Goal: Task Accomplishment & Management: Manage account settings

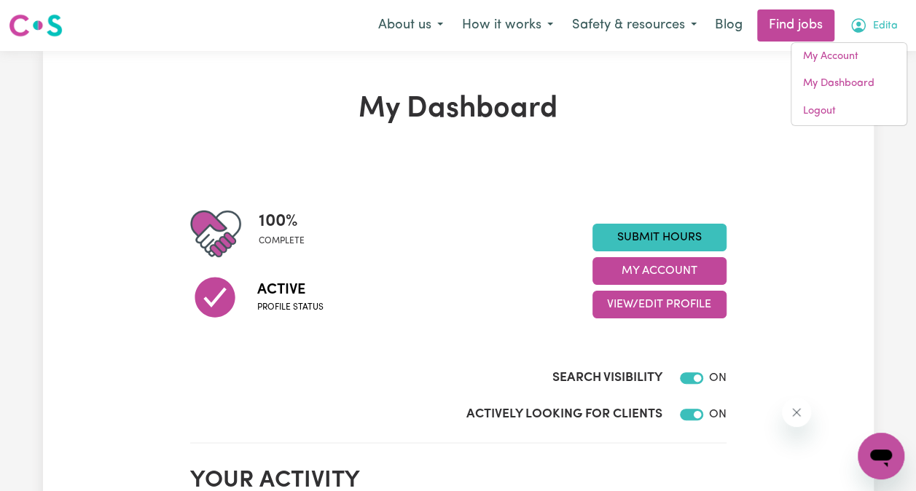
click at [862, 77] on link "My Dashboard" at bounding box center [849, 84] width 115 height 28
click at [829, 87] on link "My Dashboard" at bounding box center [849, 84] width 115 height 28
click at [835, 52] on link "My Account" at bounding box center [849, 57] width 115 height 28
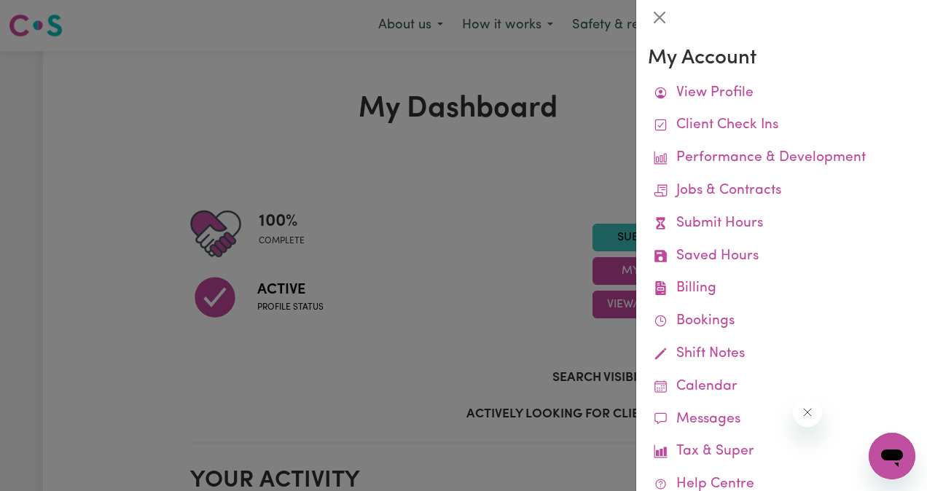
click at [749, 199] on link "Jobs & Contracts" at bounding box center [782, 191] width 268 height 33
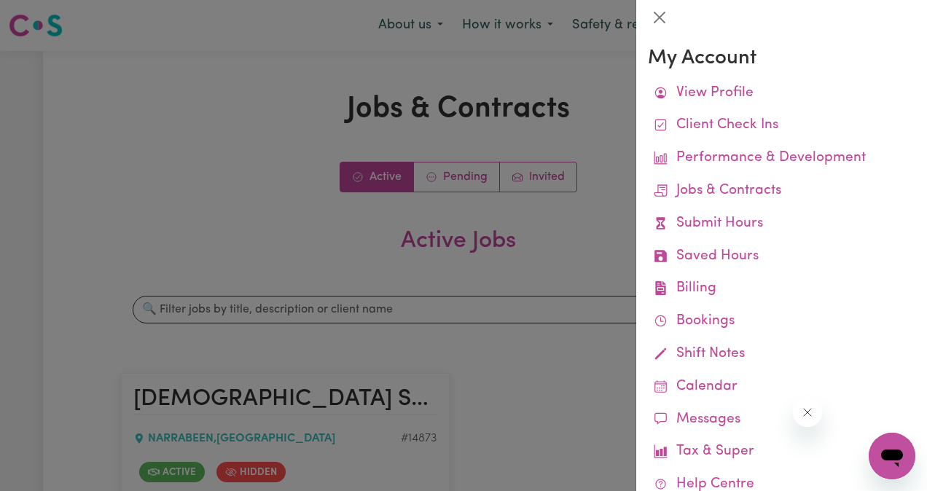
click at [573, 214] on div at bounding box center [463, 245] width 927 height 491
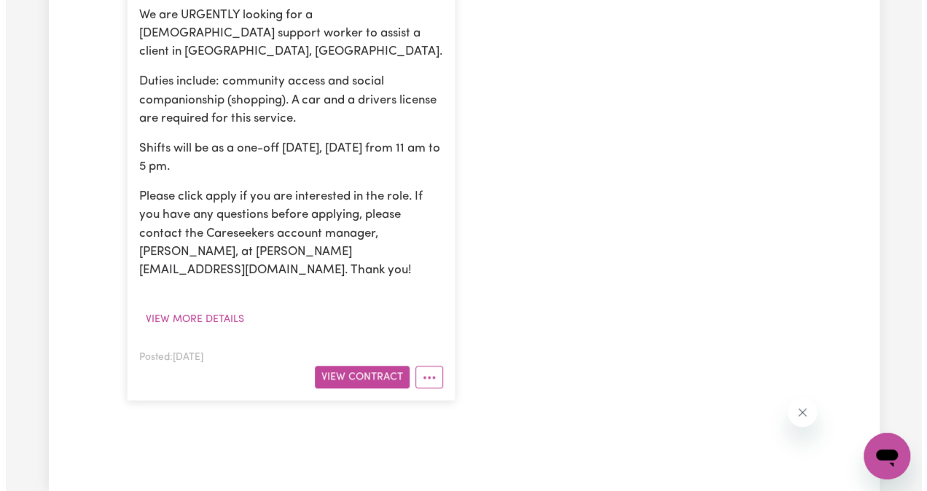
scroll to position [483, 0]
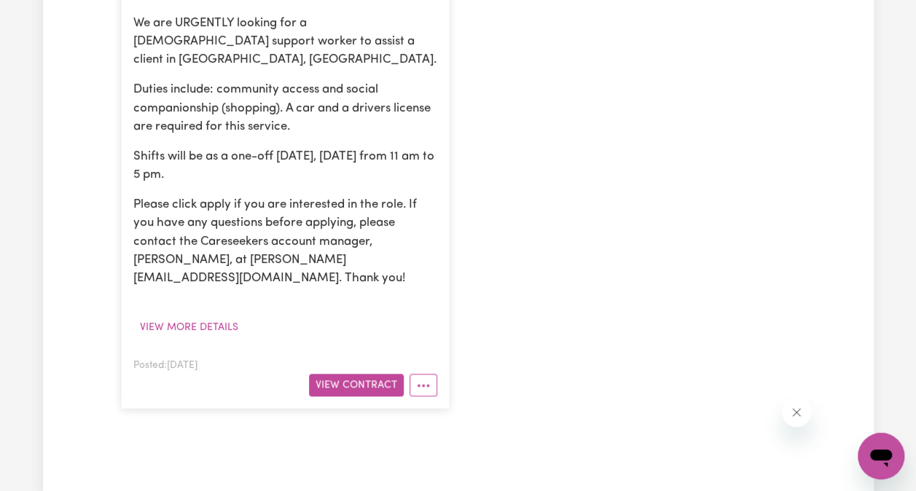
click at [426, 374] on button "More options" at bounding box center [424, 385] width 28 height 23
click at [432, 374] on button "More options" at bounding box center [424, 385] width 28 height 23
click at [429, 378] on icon "More options" at bounding box center [423, 385] width 15 height 15
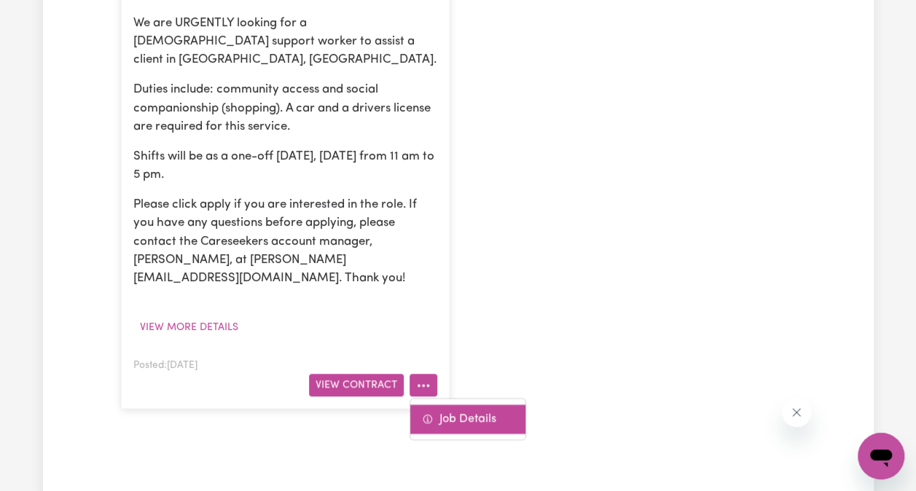
click at [469, 405] on link "Job Details" at bounding box center [467, 419] width 115 height 29
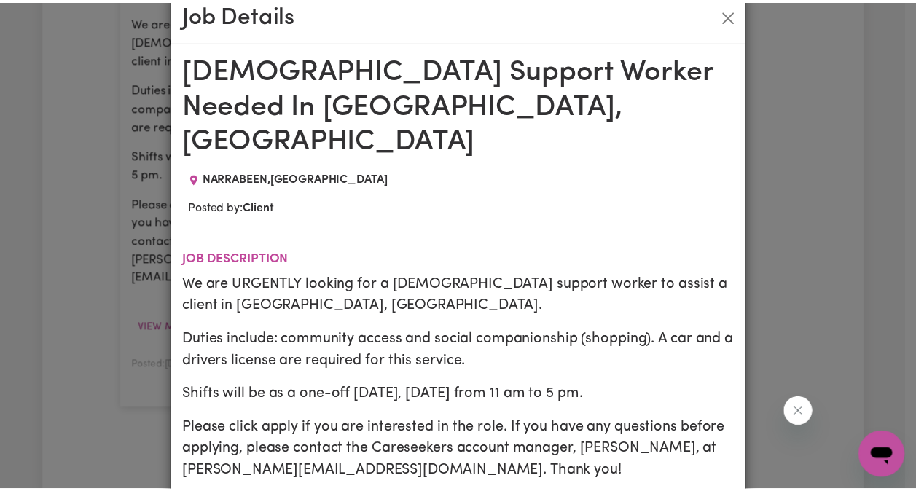
scroll to position [0, 0]
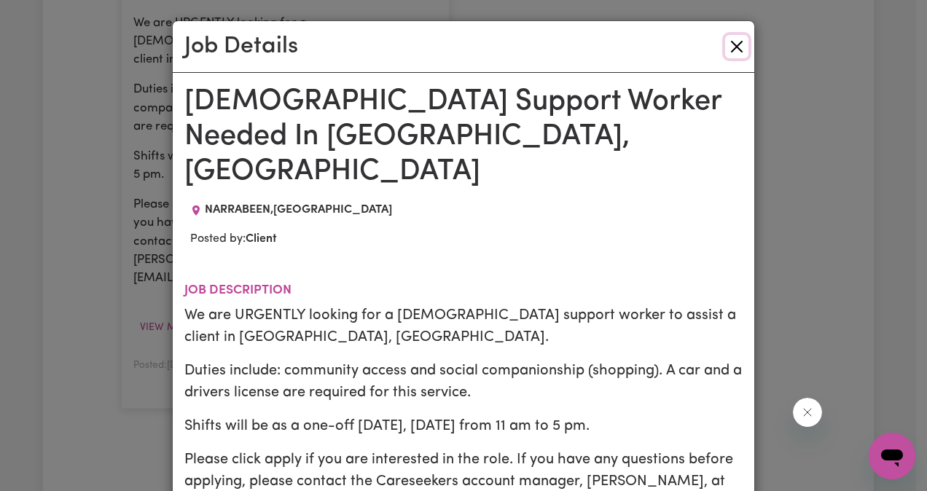
click at [738, 47] on button "Close" at bounding box center [736, 46] width 23 height 23
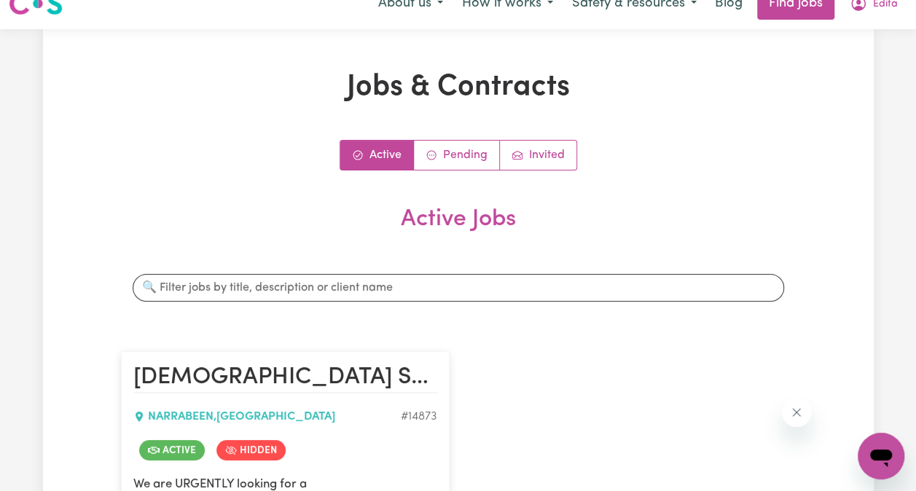
scroll to position [14, 0]
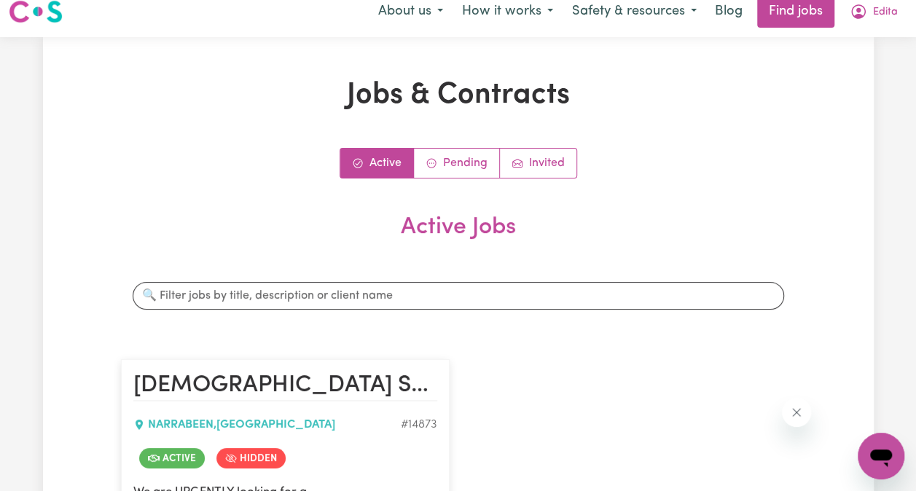
click at [385, 164] on link "Active" at bounding box center [377, 163] width 74 height 29
click at [389, 162] on link "Active" at bounding box center [377, 163] width 74 height 29
click at [885, 12] on span "Edita" at bounding box center [885, 12] width 25 height 16
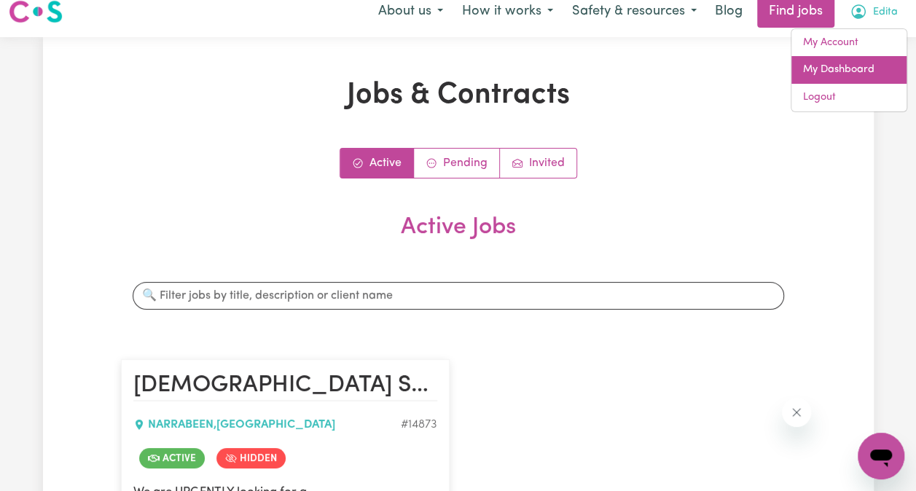
click at [845, 76] on link "My Dashboard" at bounding box center [849, 70] width 115 height 28
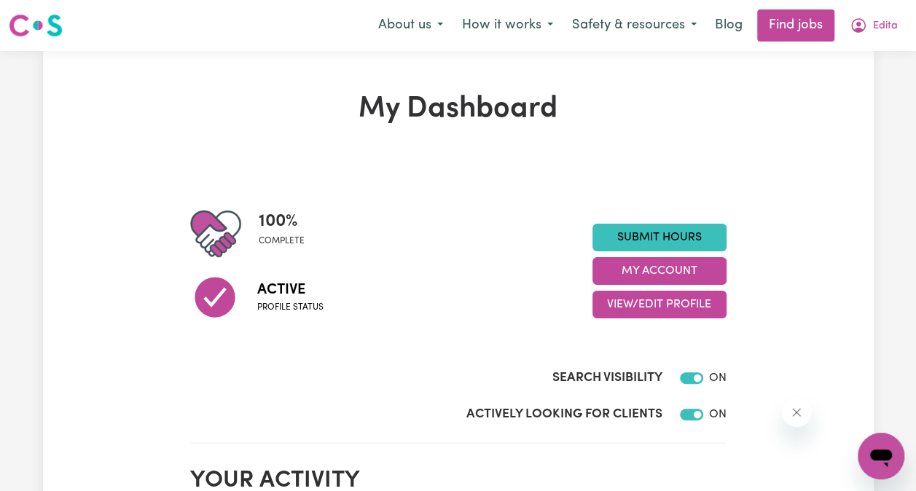
click at [682, 233] on link "Submit Hours" at bounding box center [660, 238] width 134 height 28
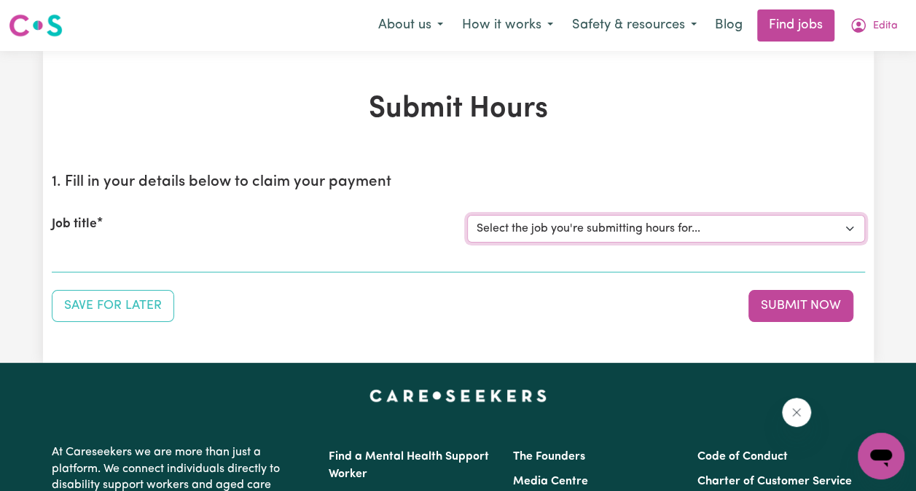
click at [840, 238] on select "Select the job you're submitting hours for... [Ava I Need Care] [DEMOGRAPHIC_DA…" at bounding box center [666, 229] width 398 height 28
select select "14873"
click at [467, 215] on select "Select the job you're submitting hours for... [Ava I Need Care] [DEMOGRAPHIC_DA…" at bounding box center [666, 229] width 398 height 28
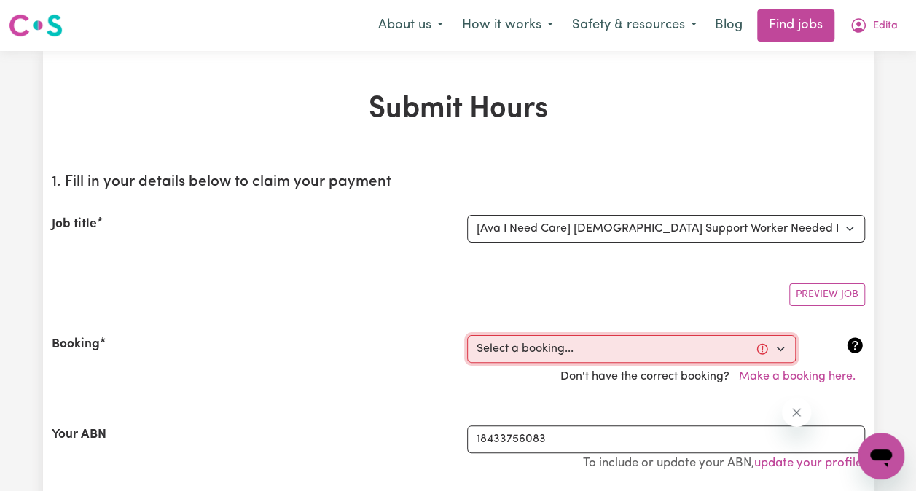
click at [786, 351] on select "Select a booking... [DATE] 12:30pm to 6:30pm (ONE-OFF)" at bounding box center [631, 349] width 329 height 28
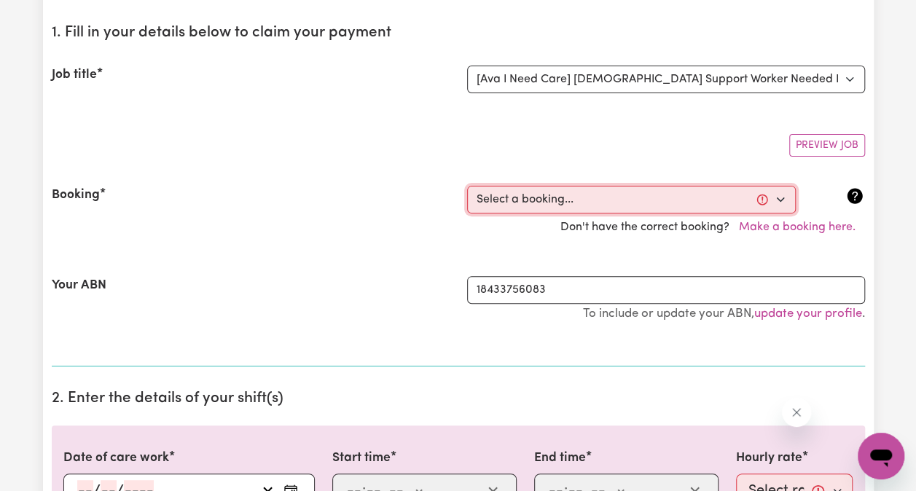
scroll to position [147, 0]
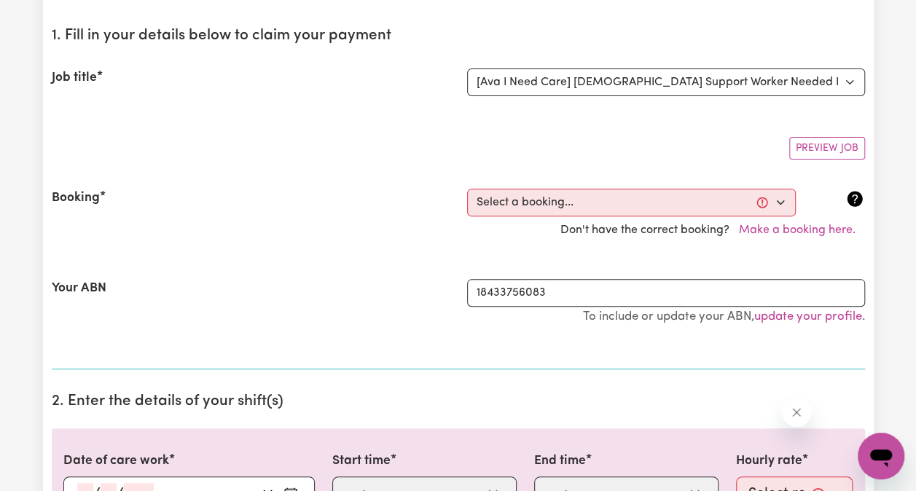
click at [657, 133] on div "Preview Job" at bounding box center [458, 142] width 813 height 34
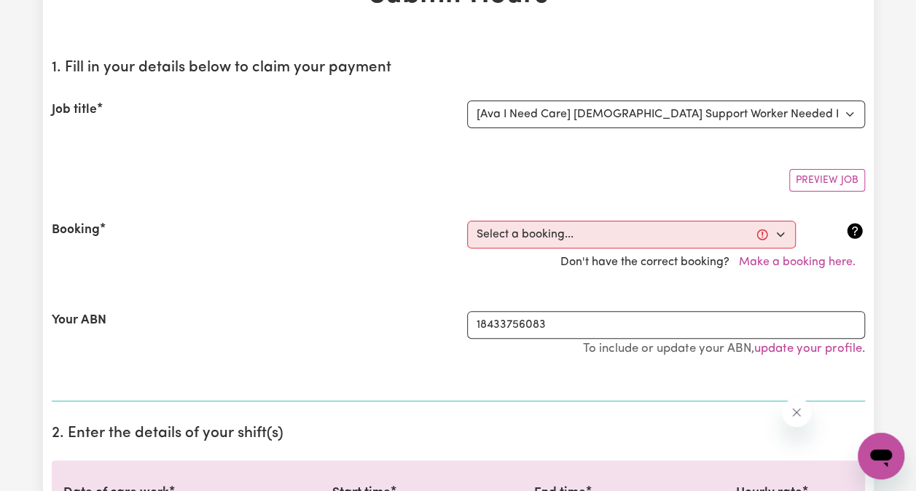
scroll to position [0, 0]
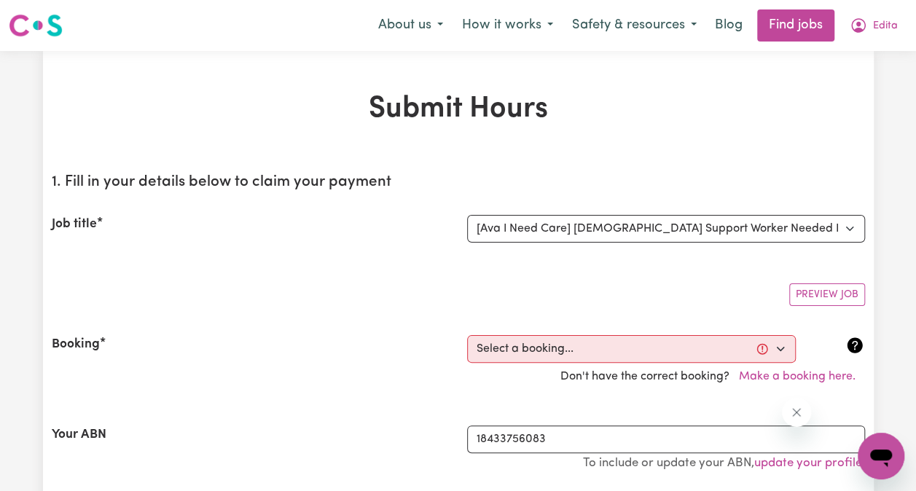
click at [872, 26] on button "Edita" at bounding box center [873, 25] width 67 height 31
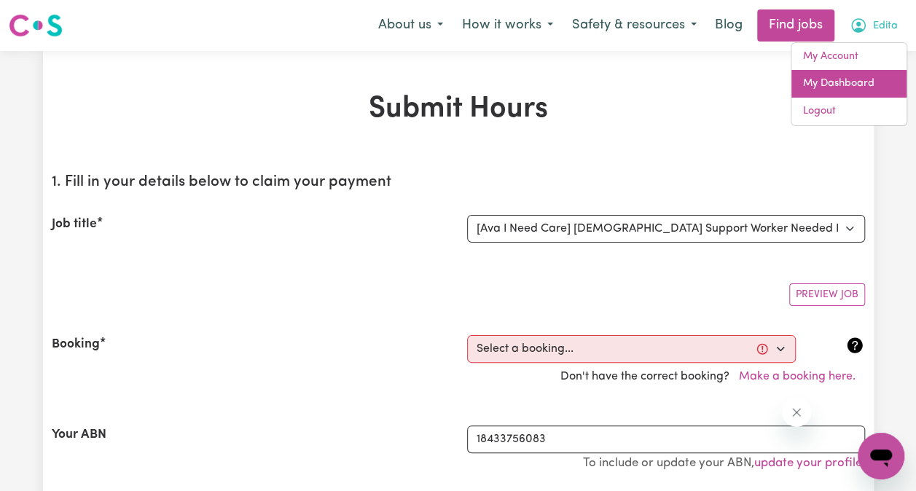
click at [861, 83] on link "My Dashboard" at bounding box center [849, 84] width 115 height 28
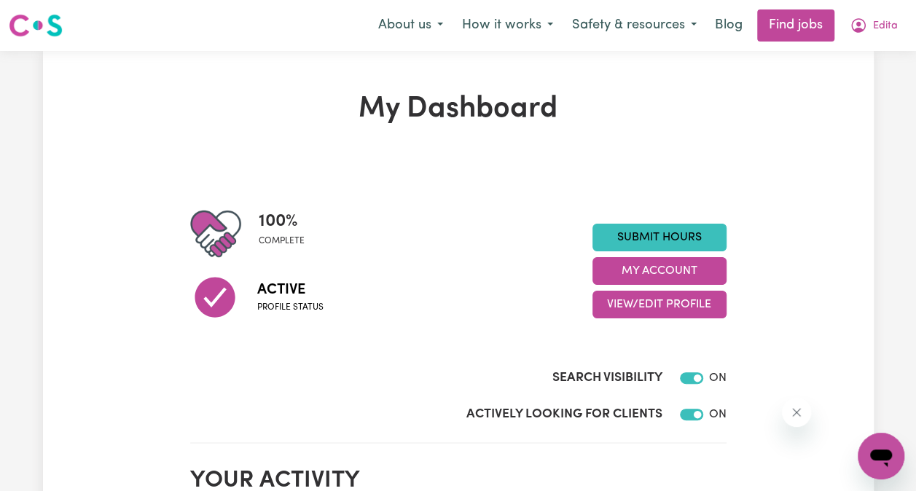
click at [881, 27] on span "Edita" at bounding box center [885, 26] width 25 height 16
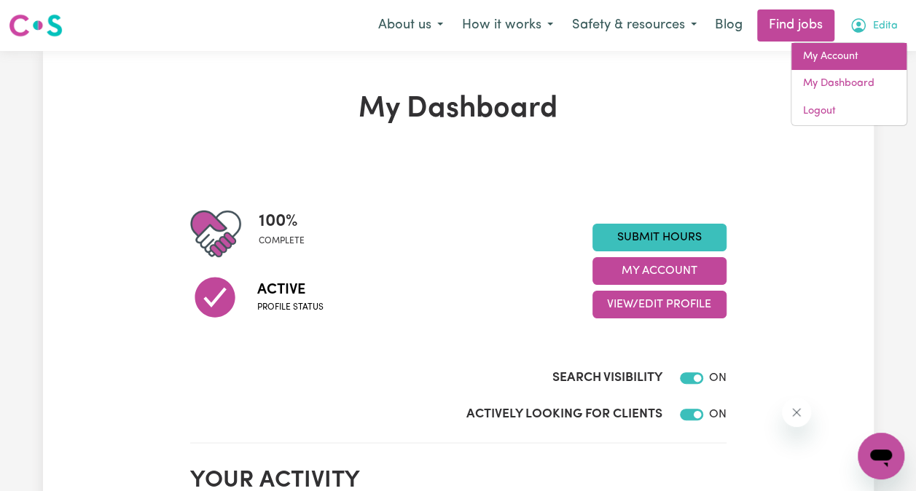
click at [836, 58] on link "My Account" at bounding box center [849, 57] width 115 height 28
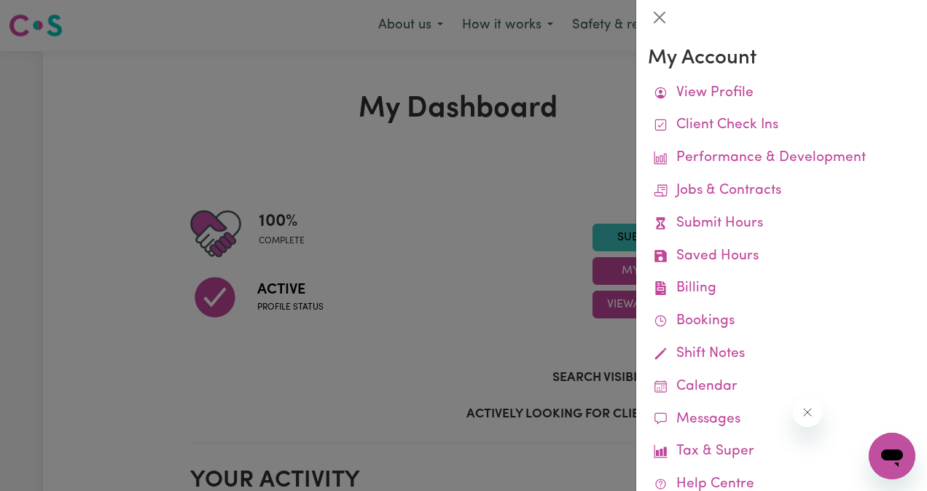
click at [797, 122] on link "Client Check Ins" at bounding box center [782, 125] width 268 height 33
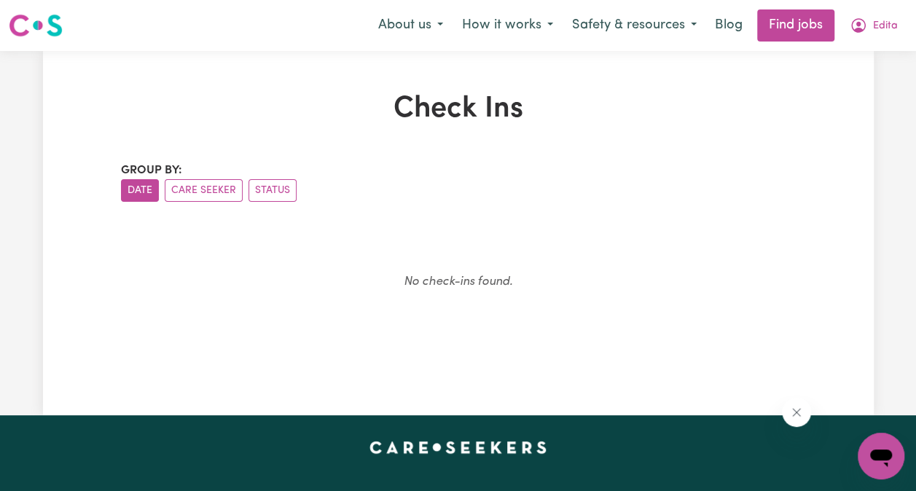
click at [890, 28] on span "Edita" at bounding box center [885, 26] width 25 height 16
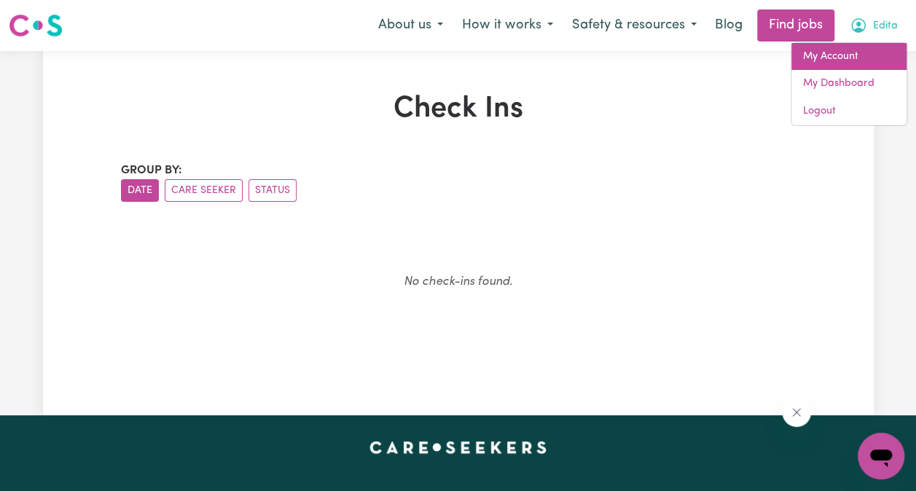
click at [845, 57] on link "My Account" at bounding box center [849, 57] width 115 height 28
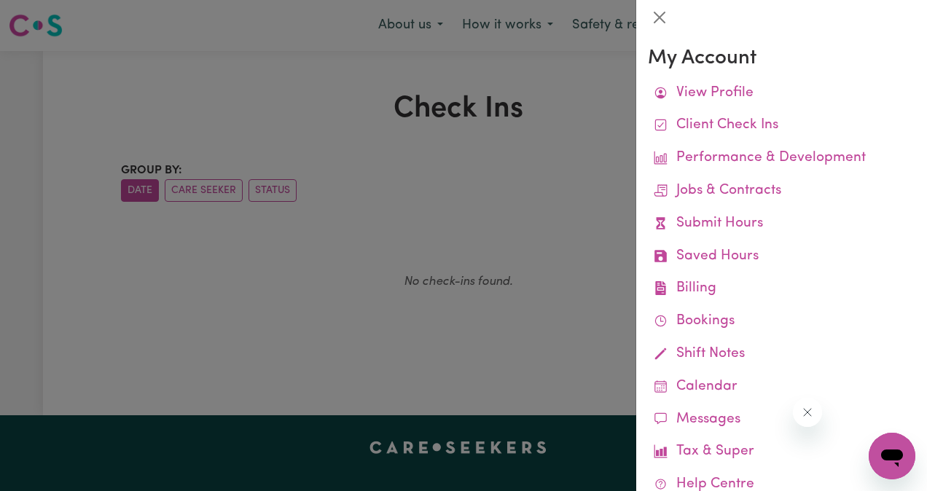
click at [577, 72] on div at bounding box center [463, 245] width 927 height 491
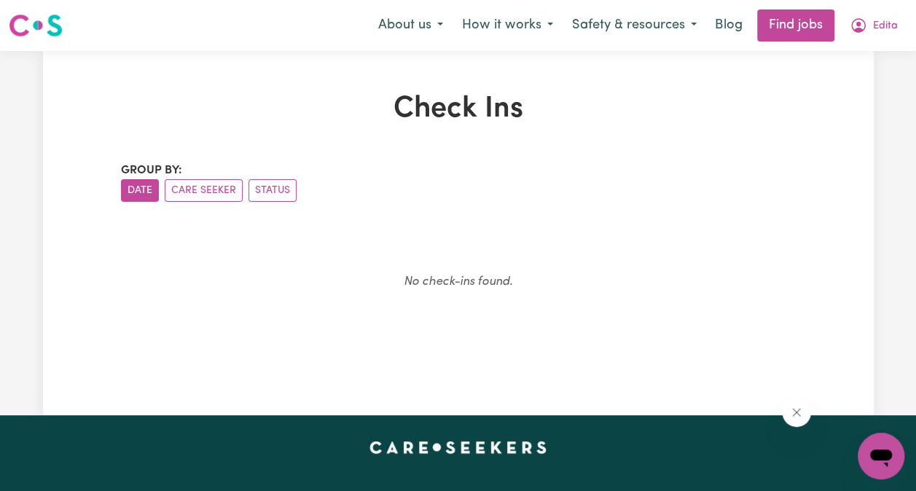
click at [869, 23] on button "Edita" at bounding box center [873, 25] width 67 height 31
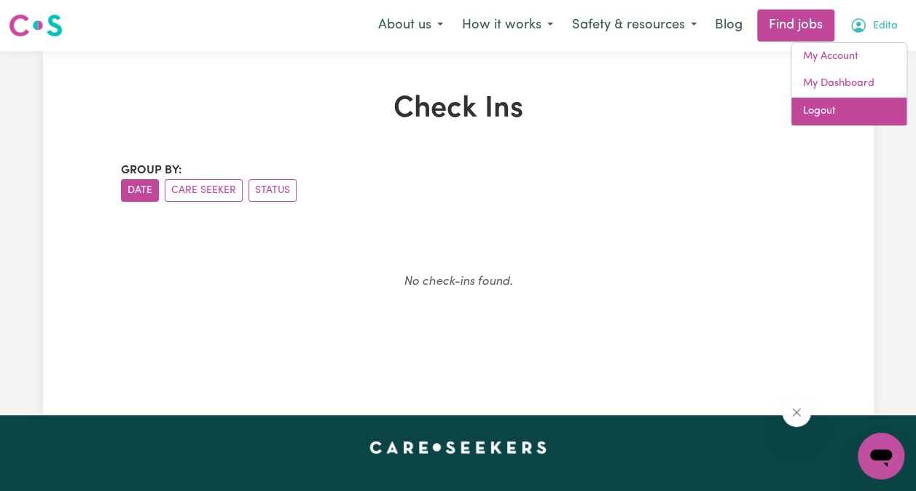
click at [831, 116] on link "Logout" at bounding box center [849, 112] width 115 height 28
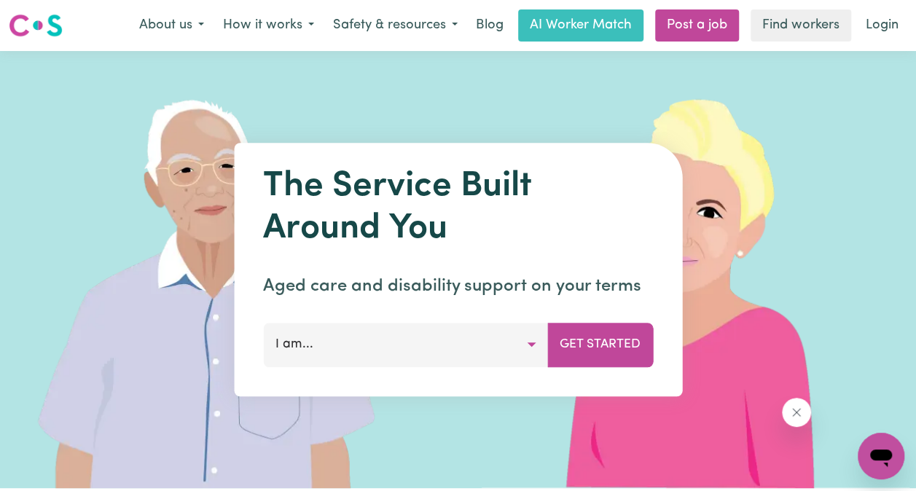
click at [889, 8] on nav "Menu About us How it works Safety & resources Blog AI Worker Match Post a job F…" at bounding box center [458, 25] width 916 height 51
click at [887, 31] on link "Login" at bounding box center [882, 25] width 50 height 32
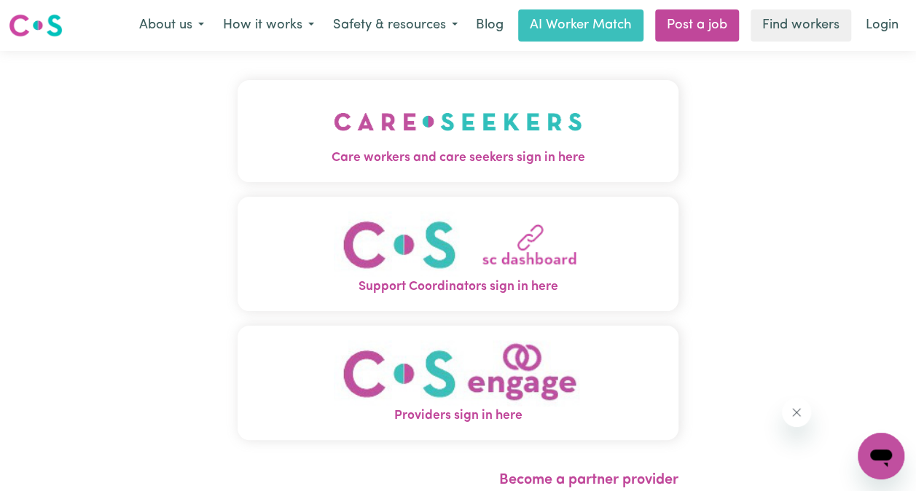
click at [566, 140] on img "Care workers and care seekers sign in here" at bounding box center [458, 122] width 249 height 54
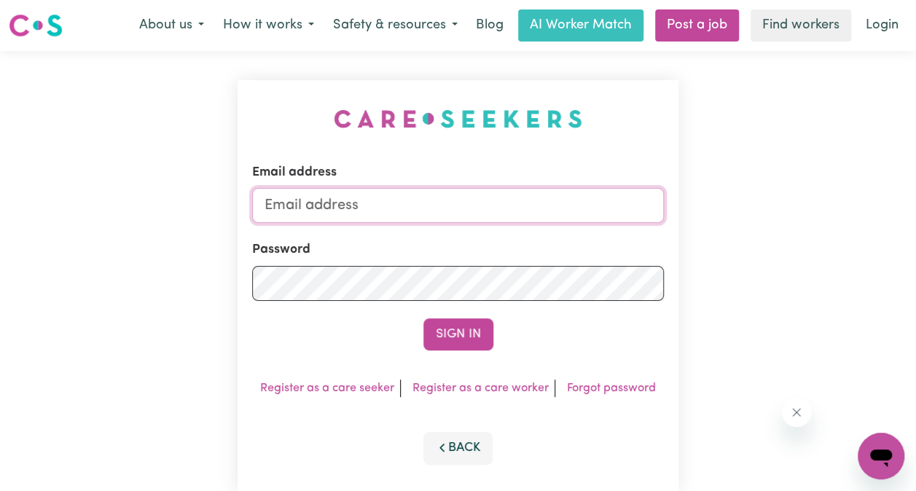
type input "[EMAIL_ADDRESS][PERSON_NAME][DOMAIN_NAME]"
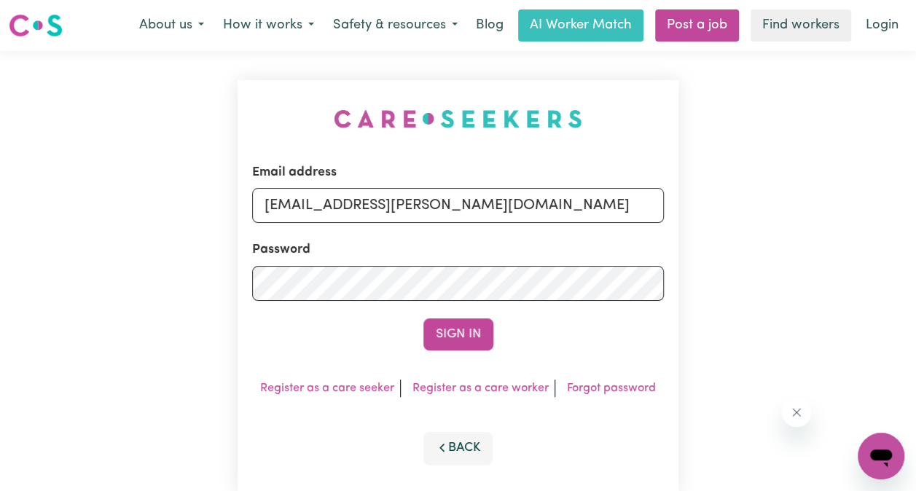
click at [458, 332] on button "Sign In" at bounding box center [458, 335] width 70 height 32
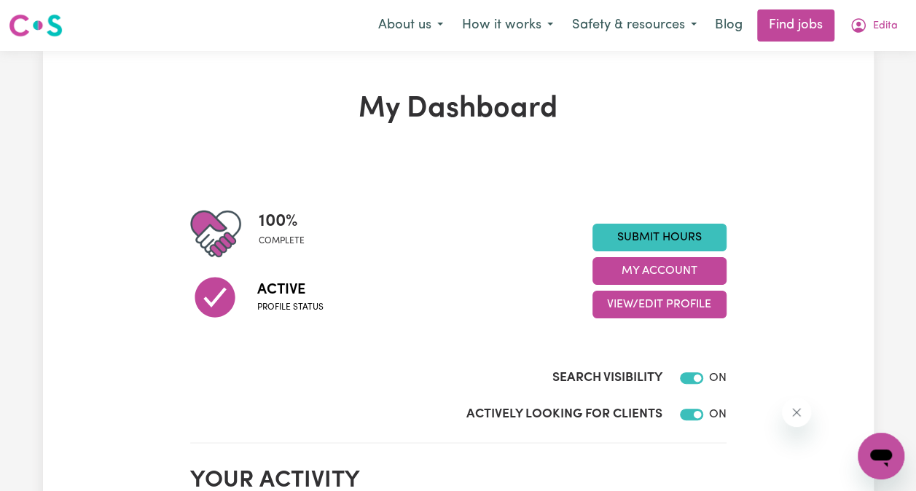
click at [882, 25] on span "Edita" at bounding box center [885, 26] width 25 height 16
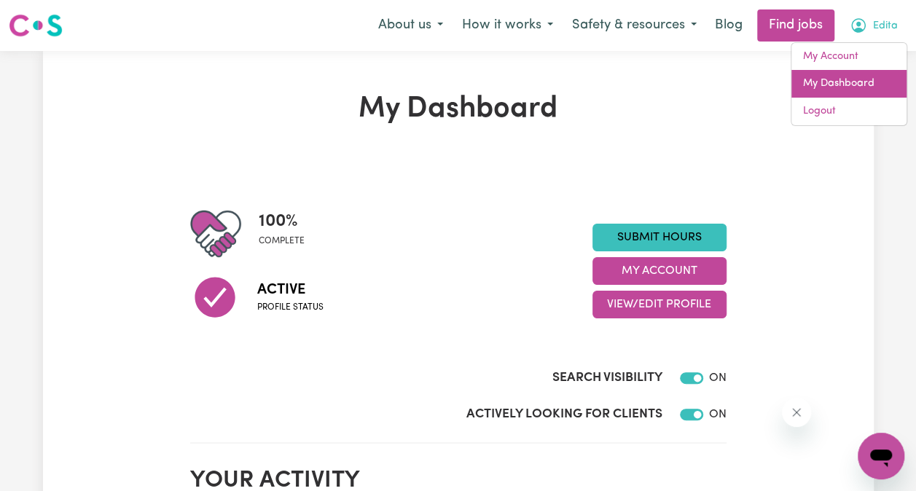
click at [832, 92] on link "My Dashboard" at bounding box center [849, 84] width 115 height 28
click at [843, 86] on link "My Dashboard" at bounding box center [849, 84] width 115 height 28
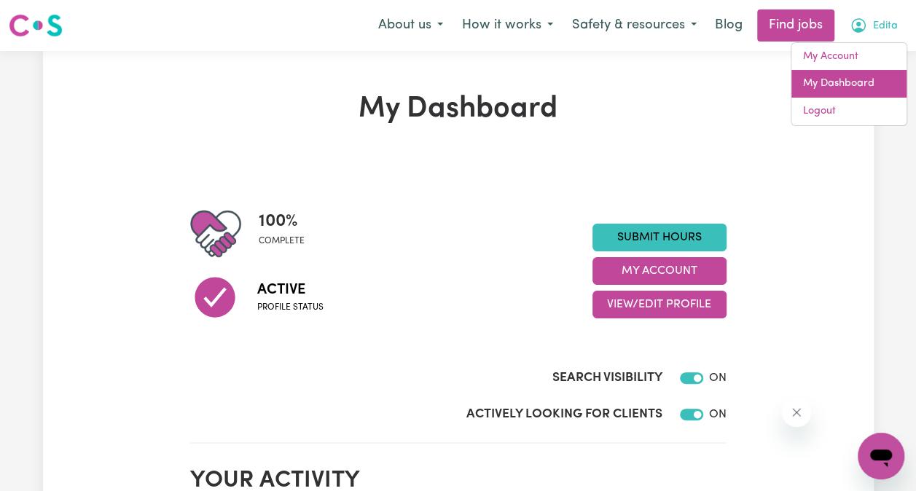
click at [843, 86] on link "My Dashboard" at bounding box center [849, 84] width 115 height 28
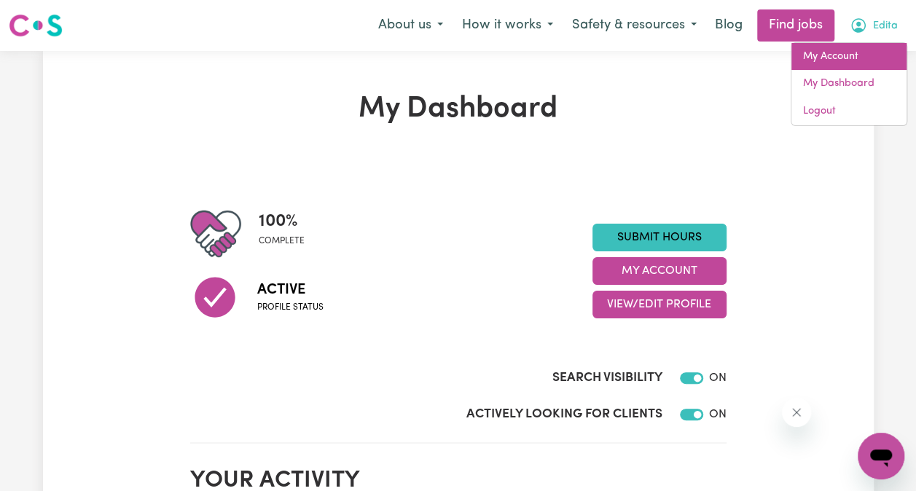
click at [843, 65] on link "My Account" at bounding box center [849, 57] width 115 height 28
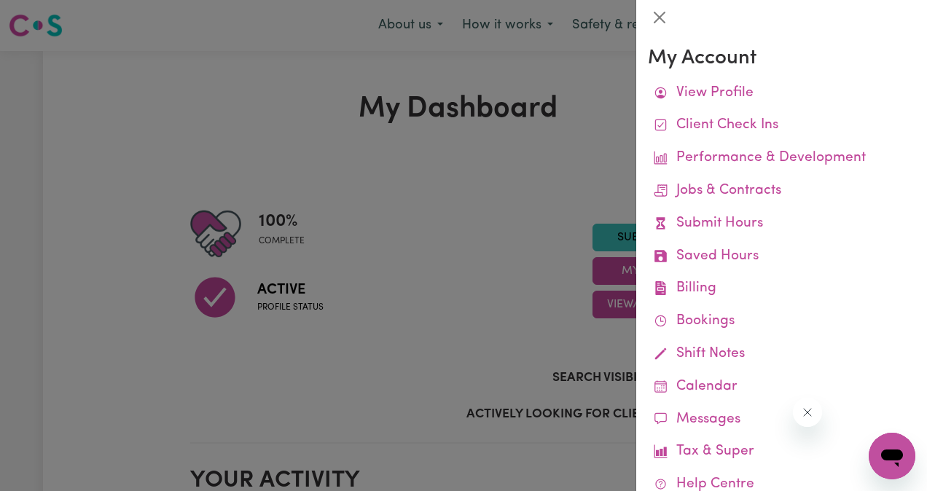
click at [752, 224] on link "Submit Hours" at bounding box center [782, 224] width 268 height 33
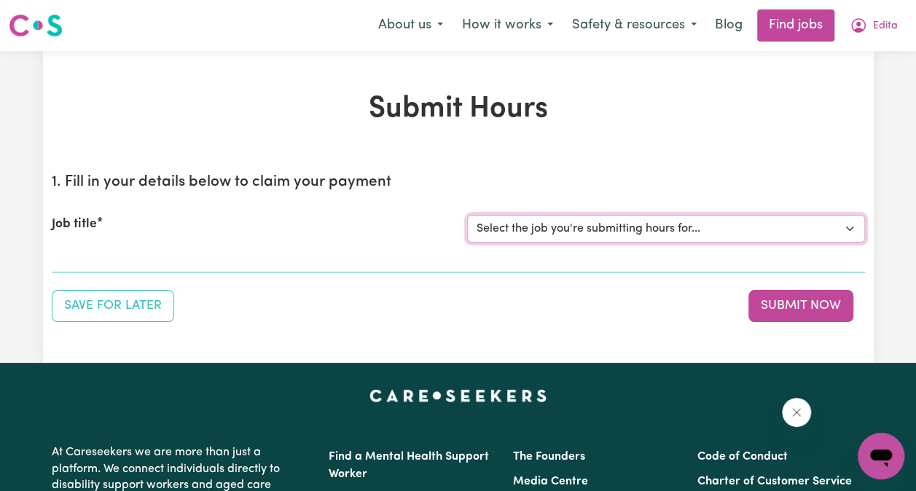
click at [848, 233] on select "Select the job you're submitting hours for... [Ava I Need Care] [DEMOGRAPHIC_DA…" at bounding box center [666, 229] width 398 height 28
select select "14873"
click at [467, 215] on select "Select the job you're submitting hours for... [Ava I Need Care] [DEMOGRAPHIC_DA…" at bounding box center [666, 229] width 398 height 28
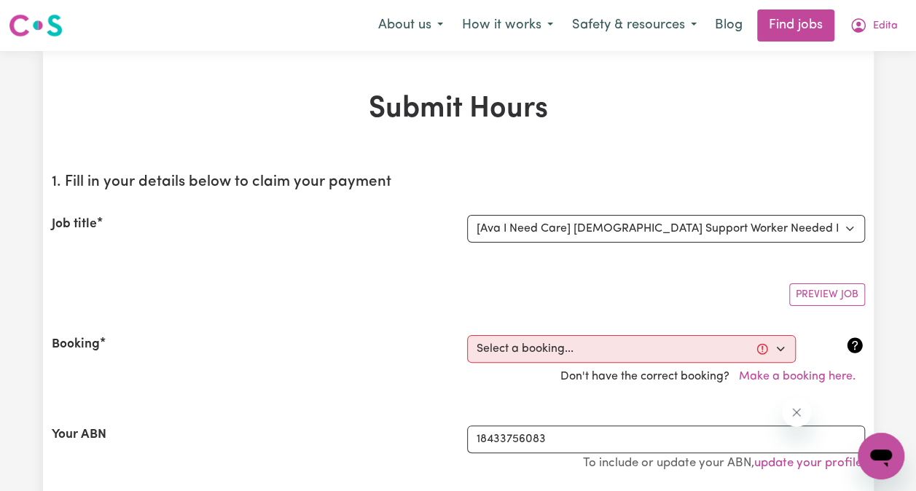
click at [821, 377] on button "Make a booking here." at bounding box center [798, 377] width 136 height 28
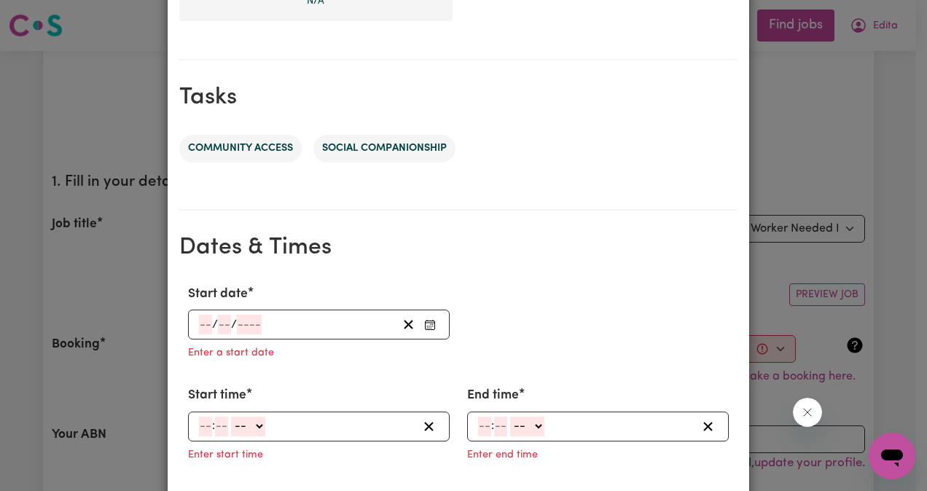
scroll to position [869, 0]
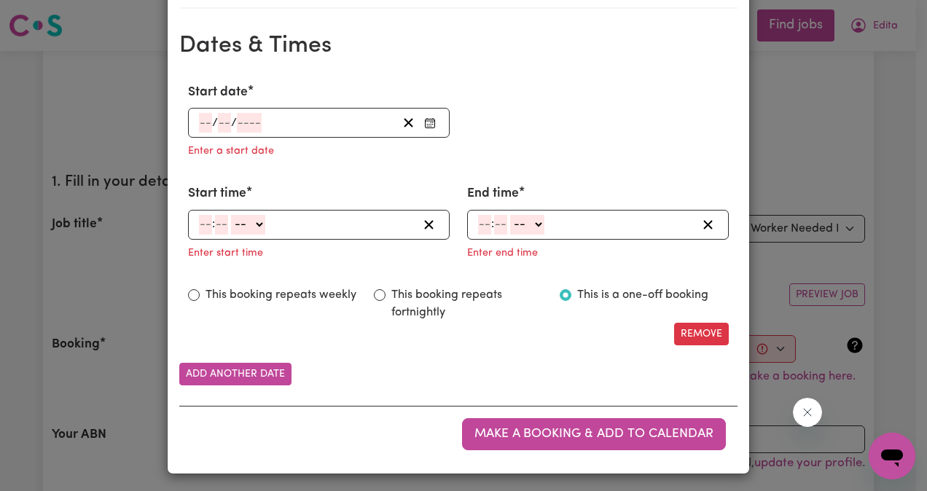
click at [374, 286] on div "This booking repeats fortnightly" at bounding box center [458, 303] width 168 height 35
click at [376, 294] on input "This booking repeats fortnightly" at bounding box center [380, 295] width 12 height 12
radio input "true"
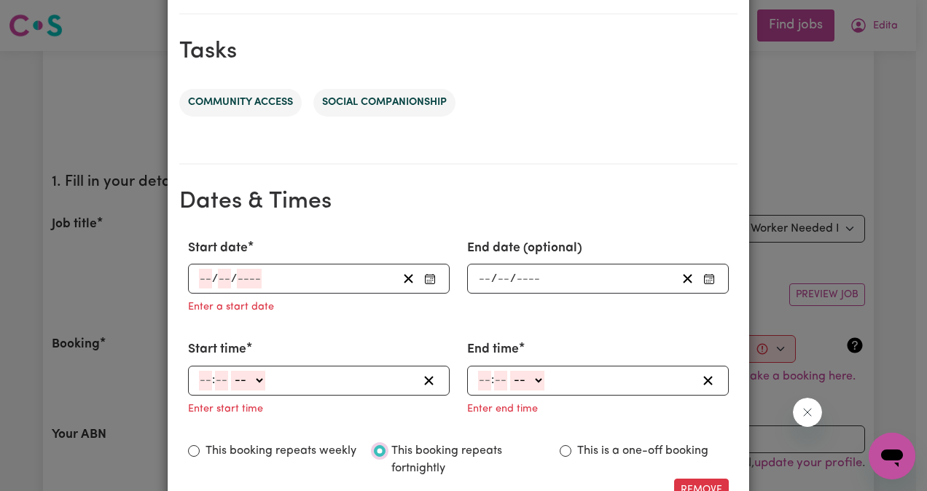
scroll to position [706, 0]
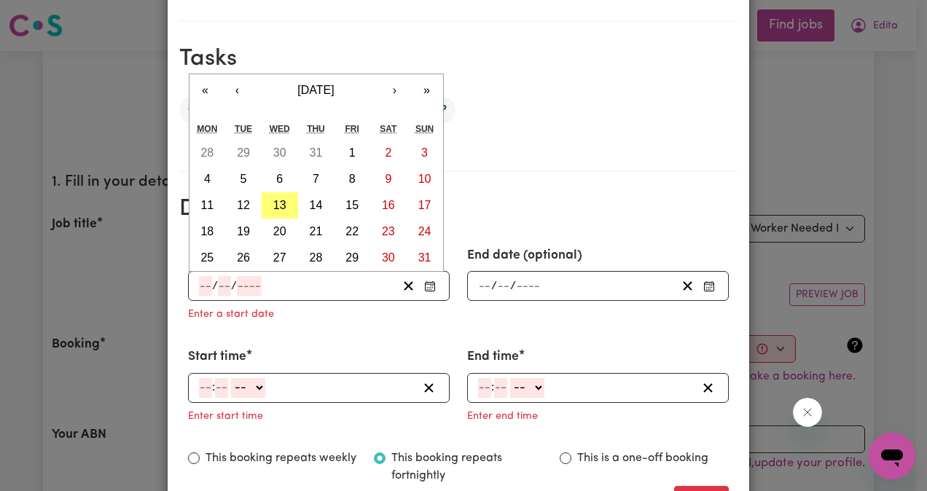
click at [199, 281] on input "number" at bounding box center [205, 286] width 13 height 20
click at [310, 199] on abbr "14" at bounding box center [316, 205] width 13 height 12
type input "[DATE]"
type input "14"
type input "8"
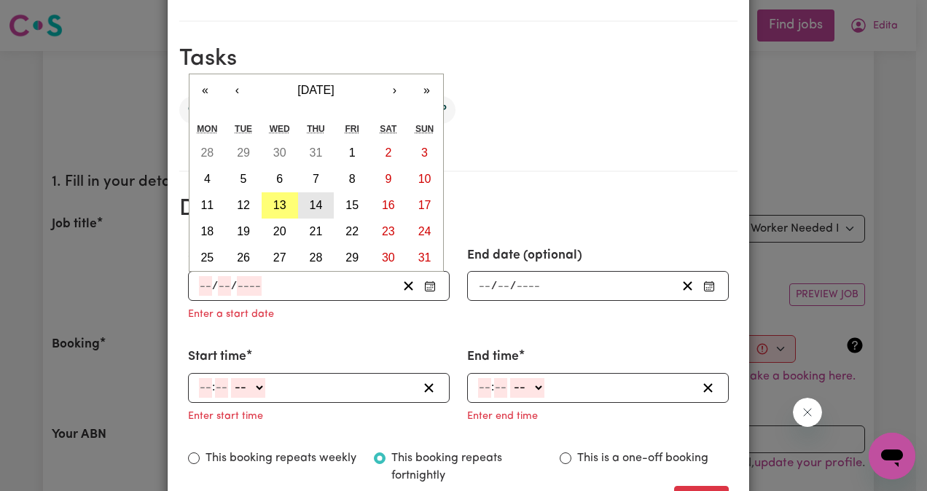
type input "2025"
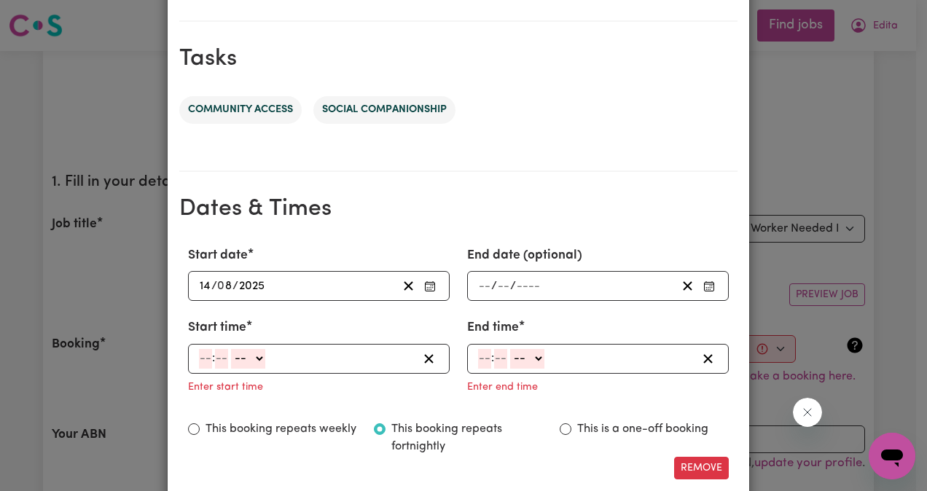
scroll to position [276, 0]
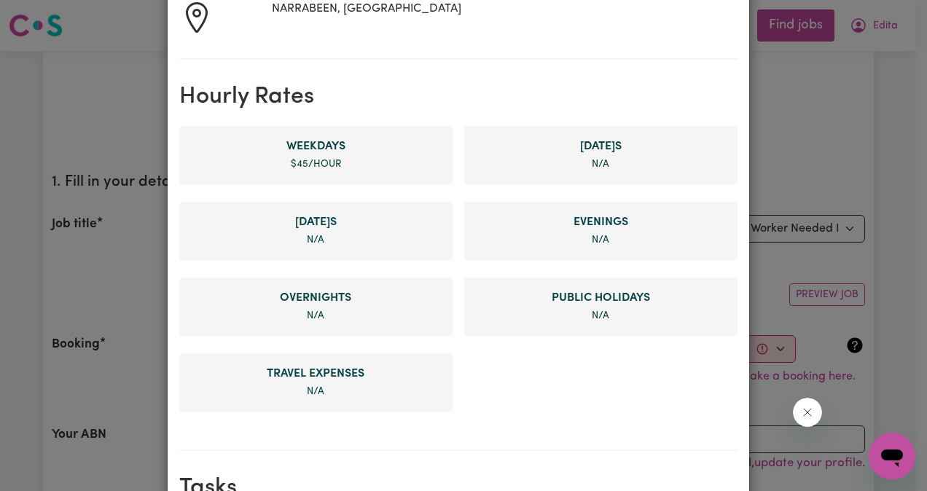
click at [802, 409] on icon "Close message from company" at bounding box center [808, 413] width 12 height 12
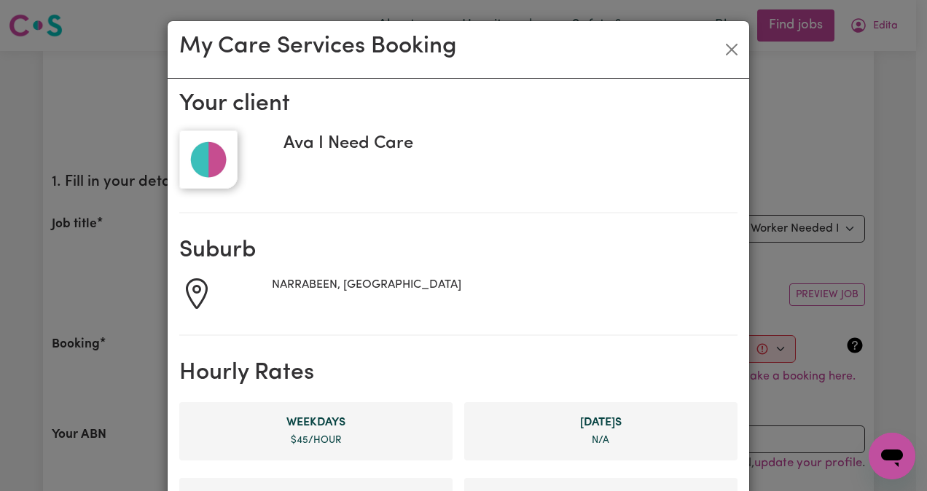
click at [739, 48] on div "My Care Services Booking" at bounding box center [459, 50] width 582 height 58
click at [724, 50] on button "Close" at bounding box center [731, 49] width 23 height 23
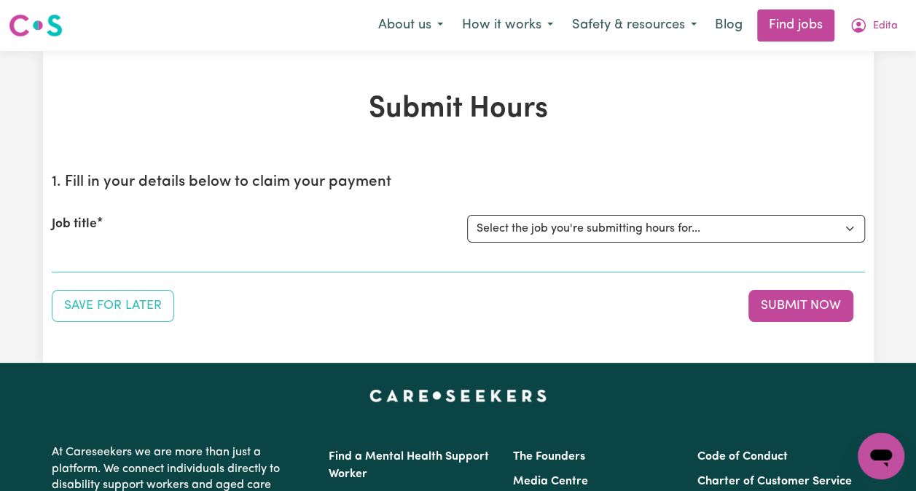
click at [883, 31] on span "Edita" at bounding box center [885, 26] width 25 height 16
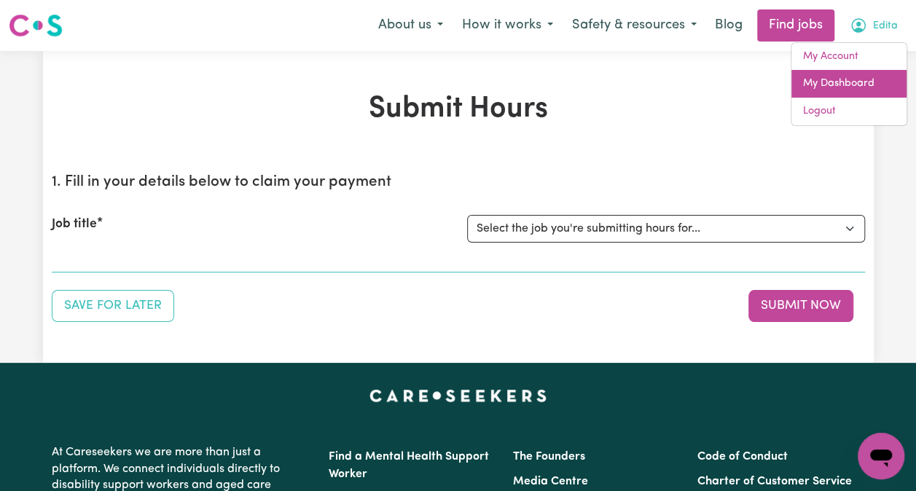
click at [841, 90] on link "My Dashboard" at bounding box center [849, 84] width 115 height 28
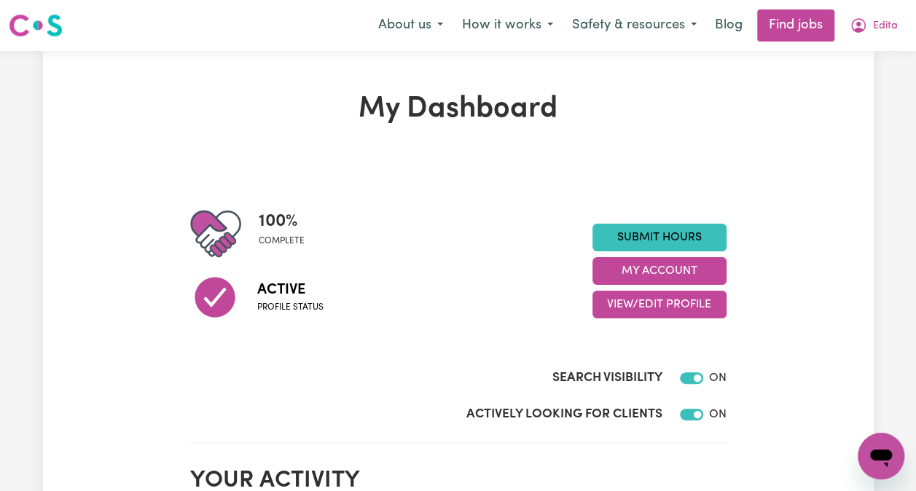
click at [703, 249] on link "Submit Hours" at bounding box center [660, 238] width 134 height 28
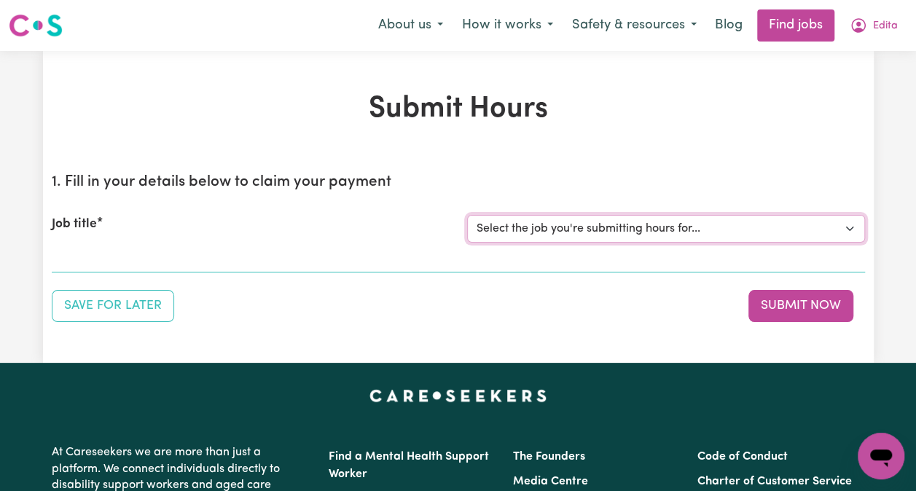
click at [851, 233] on select "Select the job you're submitting hours for... [Ava I Need Care] [DEMOGRAPHIC_DA…" at bounding box center [666, 229] width 398 height 28
select select "14873"
click at [467, 215] on select "Select the job you're submitting hours for... [Ava I Need Care] [DEMOGRAPHIC_DA…" at bounding box center [666, 229] width 398 height 28
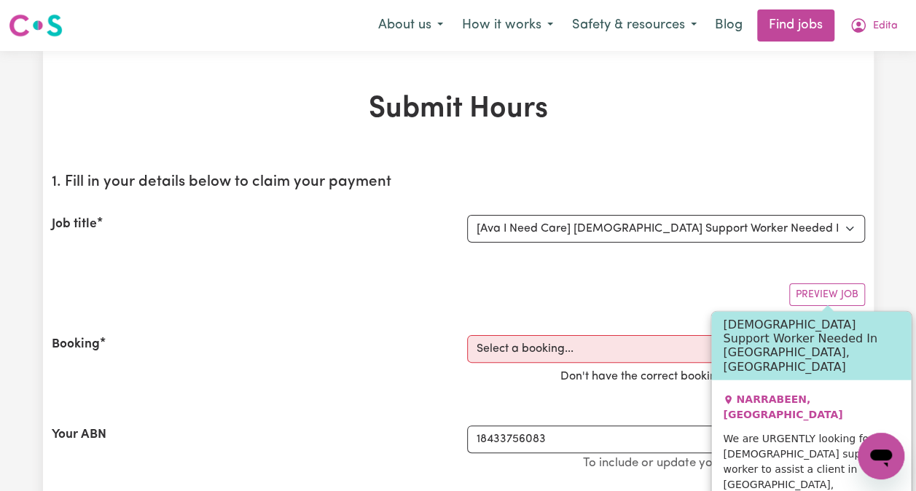
click at [853, 296] on button "Preview Job" at bounding box center [827, 295] width 76 height 23
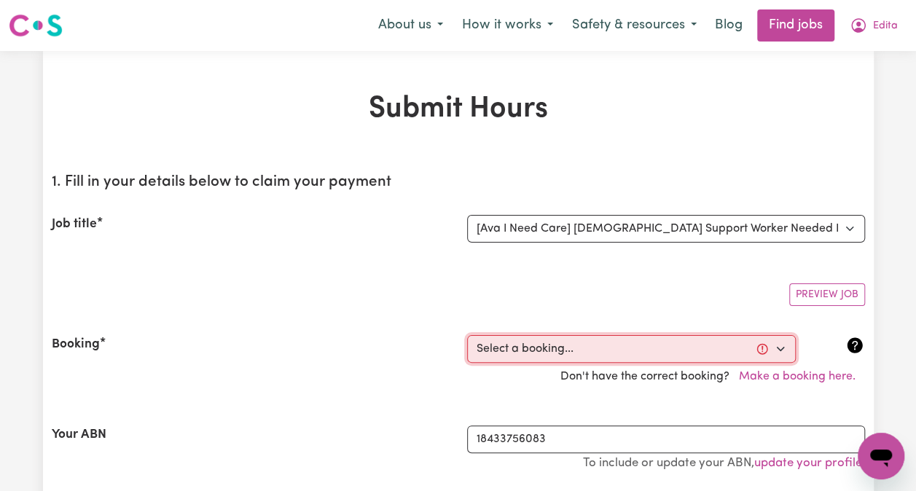
click at [794, 351] on select "Select a booking... [DATE] 12:30pm to 6:30pm (ONE-OFF)" at bounding box center [631, 349] width 329 height 28
select select "356544"
click at [467, 335] on select "Select a booking... [DATE] 12:30pm to 6:30pm (ONE-OFF)" at bounding box center [631, 349] width 329 height 28
type input "2025-08-12"
type input "12"
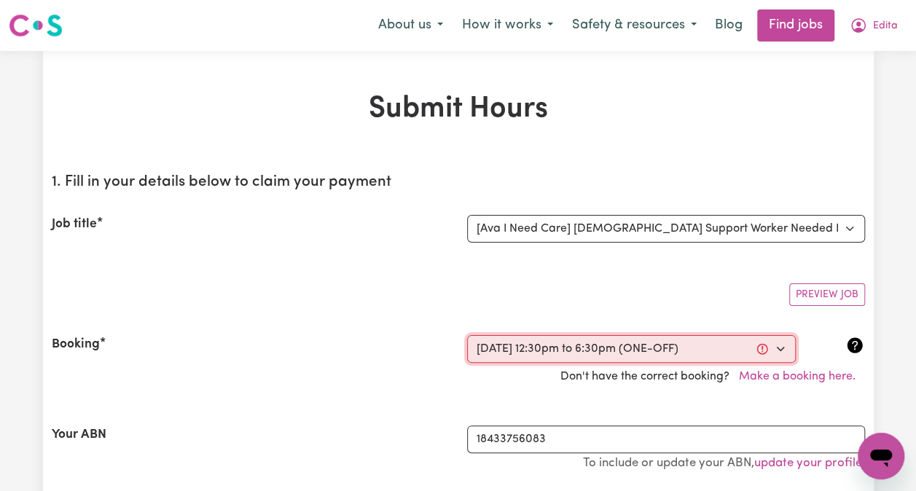
type input "8"
type input "2025"
type input "12:30"
type input "12"
type input "30"
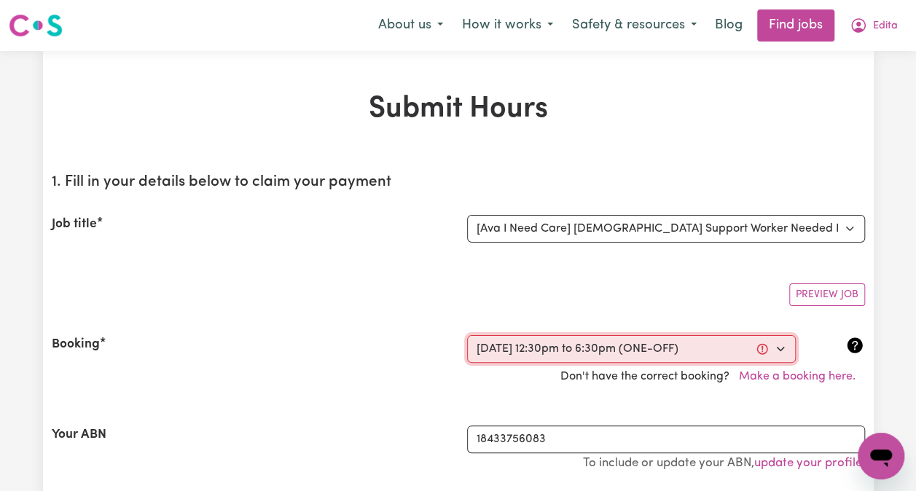
select select "pm"
type input "18:30"
type input "6"
type input "30"
select select "pm"
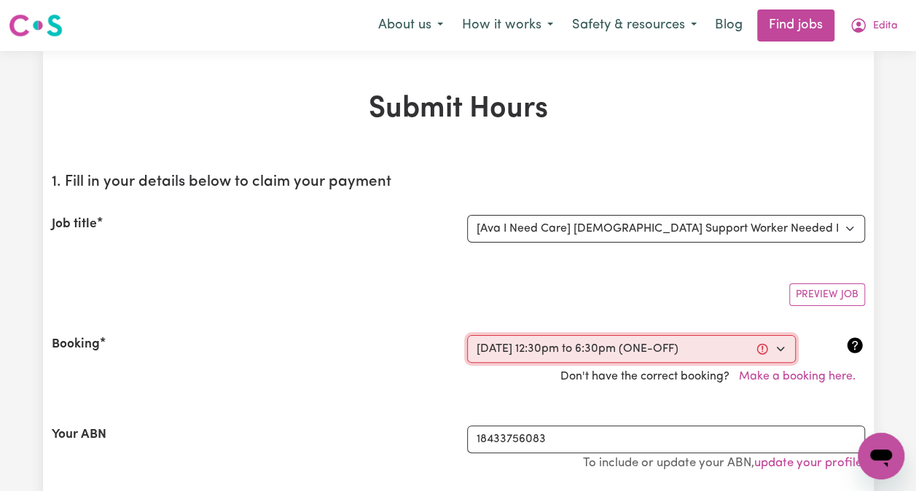
select select "45-Weekday"
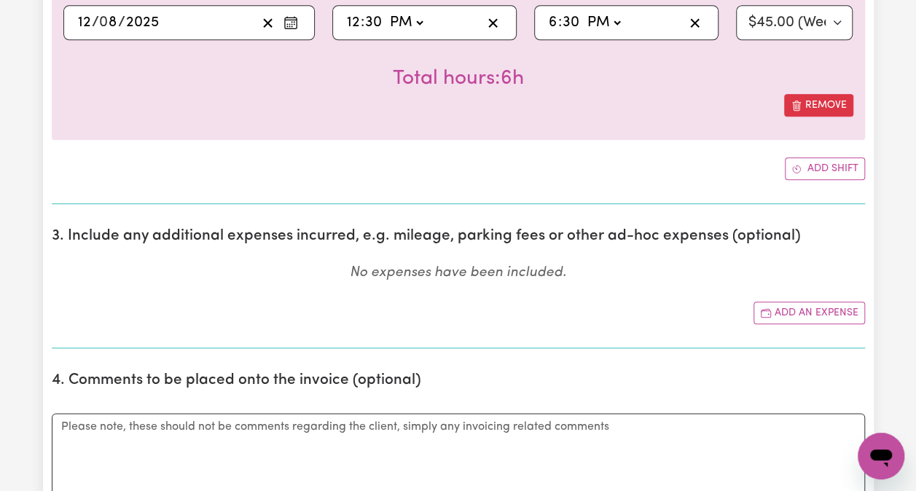
scroll to position [622, 0]
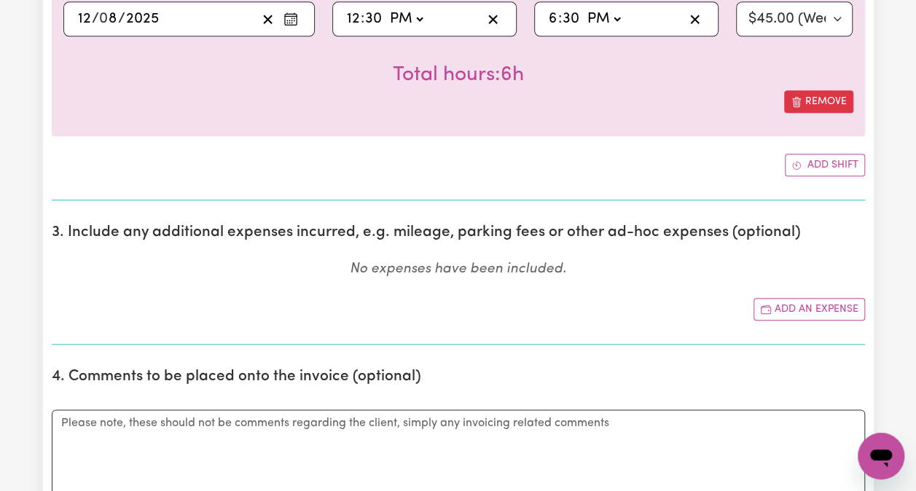
click at [827, 160] on button "Add shift" at bounding box center [825, 165] width 80 height 23
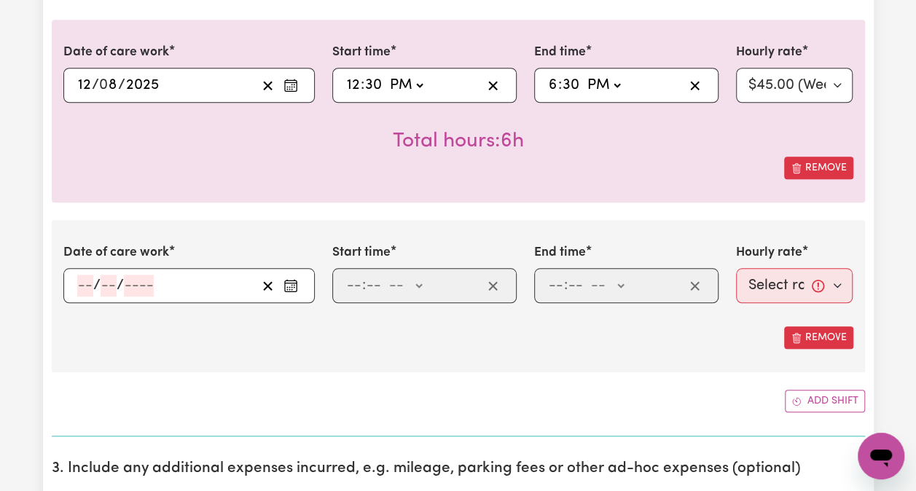
scroll to position [557, 0]
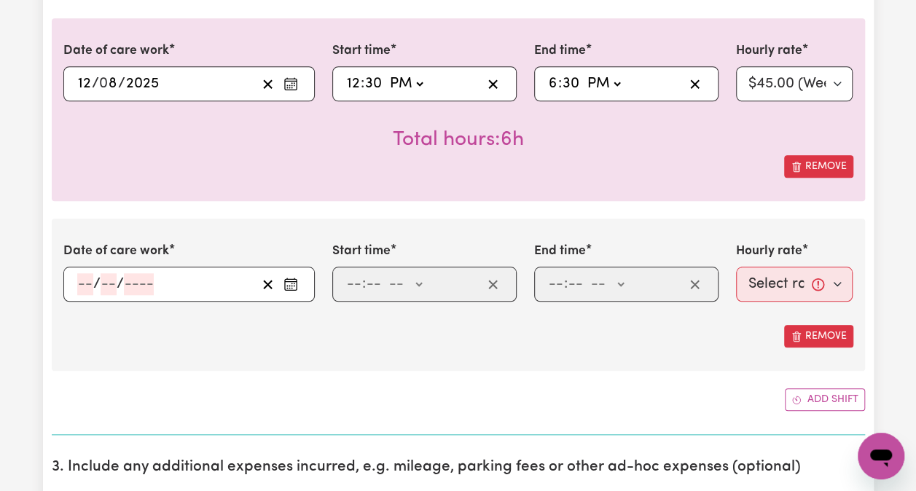
click at [846, 390] on button "Add shift" at bounding box center [825, 399] width 80 height 23
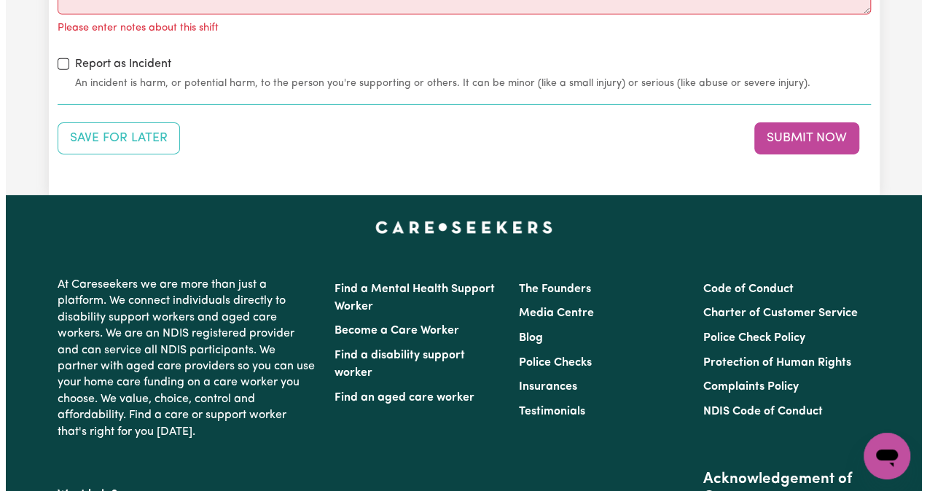
scroll to position [2322, 0]
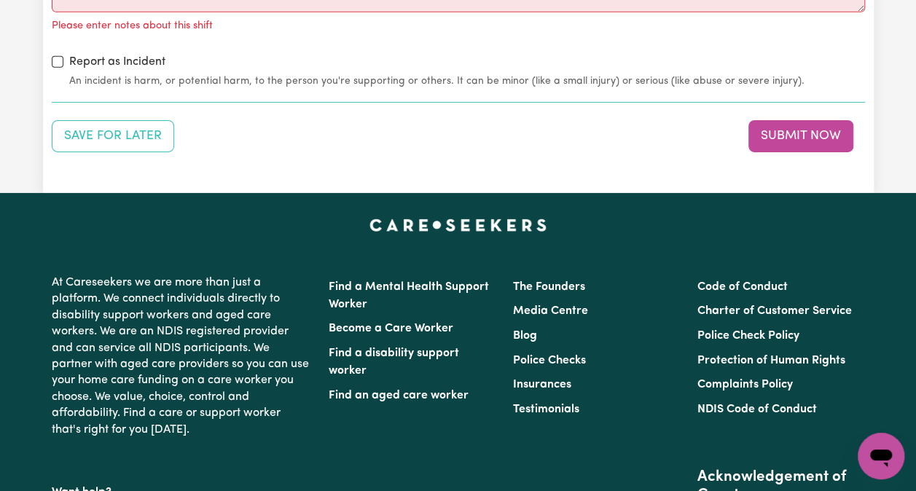
click at [138, 132] on button "Save for Later" at bounding box center [113, 136] width 122 height 32
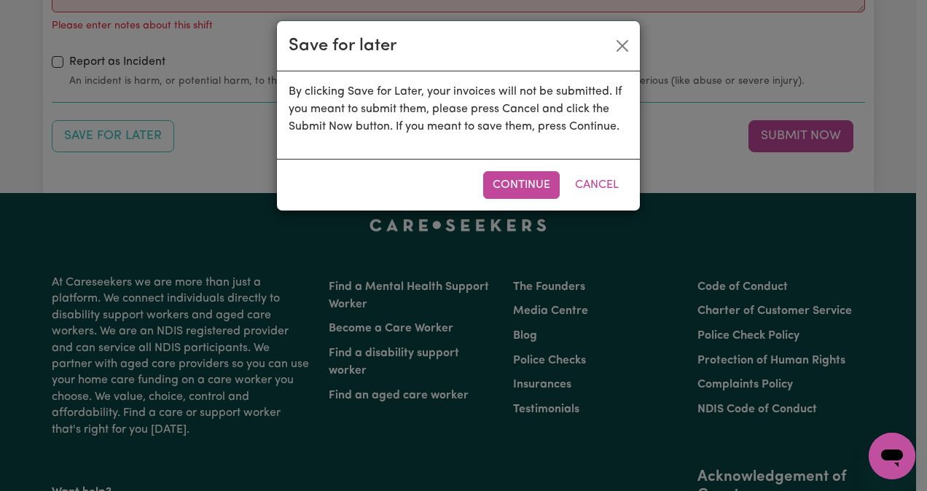
click at [539, 184] on button "Continue" at bounding box center [521, 185] width 77 height 28
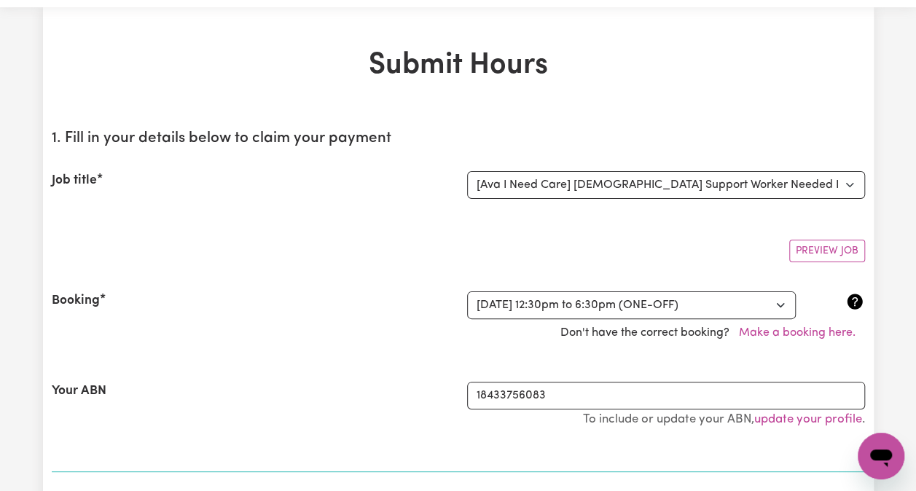
scroll to position [0, 0]
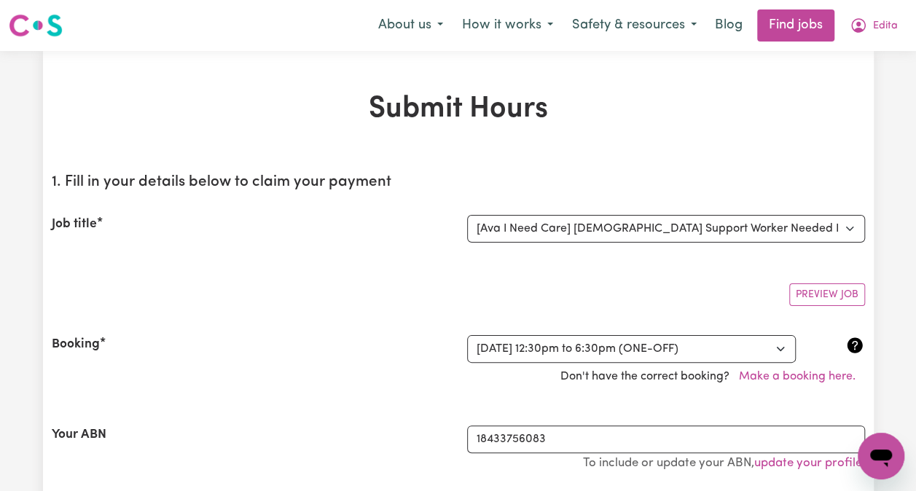
click at [870, 35] on button "Edita" at bounding box center [873, 25] width 67 height 31
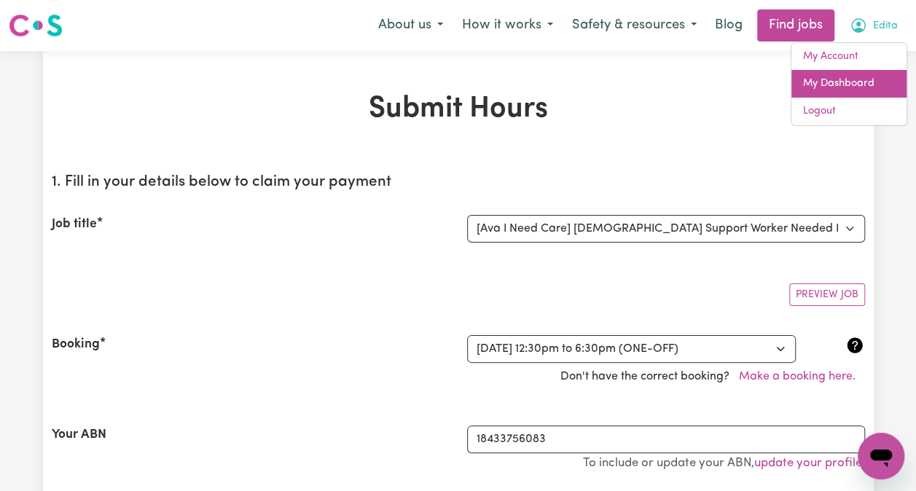
click at [835, 93] on link "My Dashboard" at bounding box center [849, 84] width 115 height 28
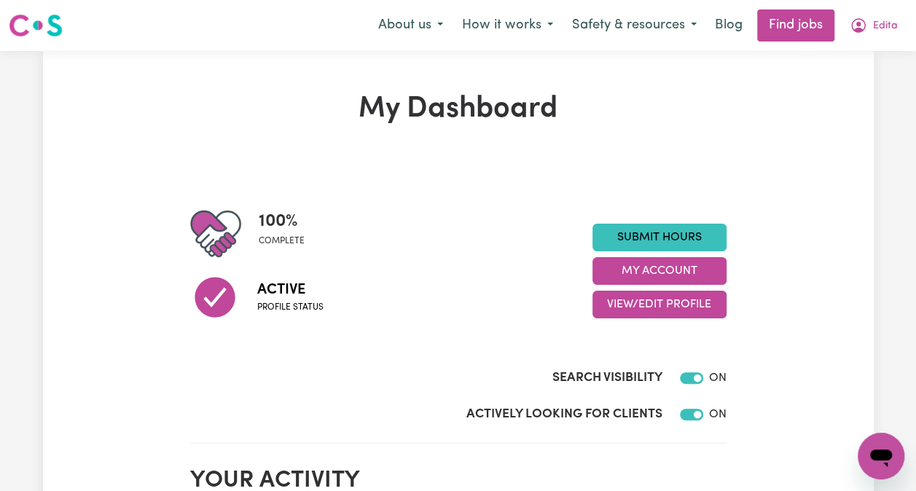
click at [602, 35] on button "Safety & resources" at bounding box center [635, 25] width 144 height 31
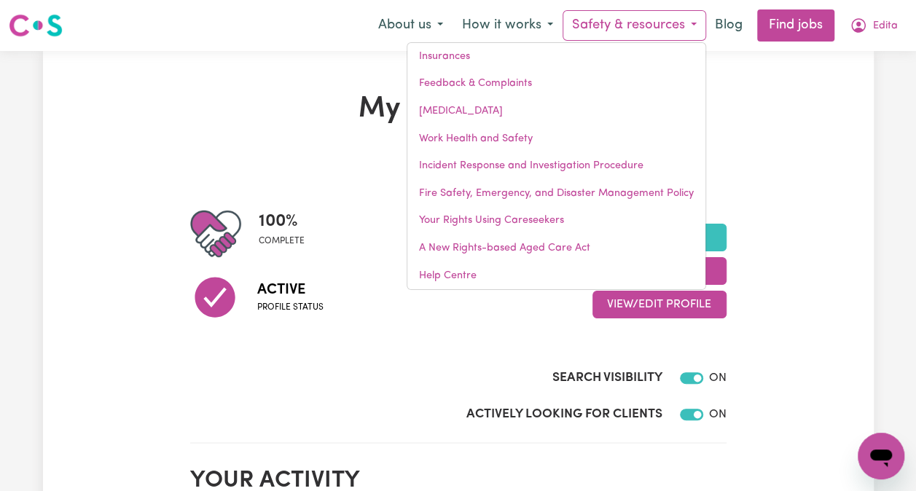
click at [503, 26] on button "How it works" at bounding box center [508, 25] width 110 height 31
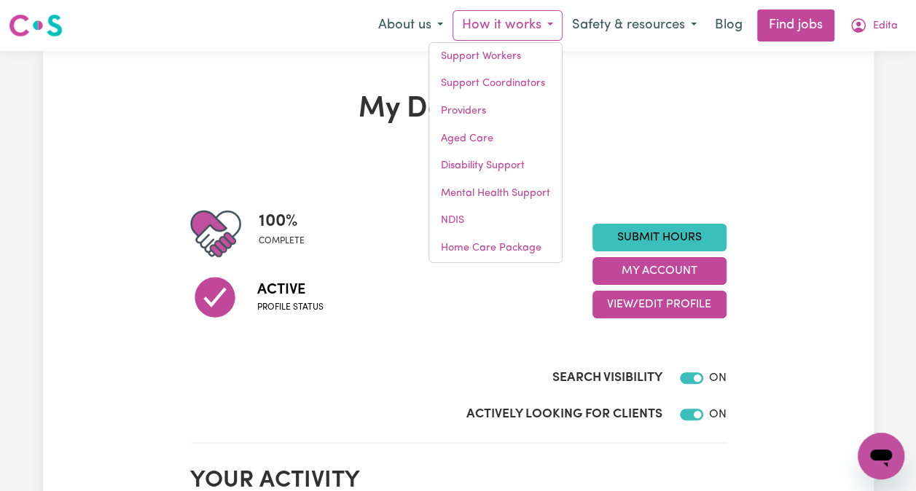
click at [378, 25] on button "About us" at bounding box center [411, 25] width 84 height 31
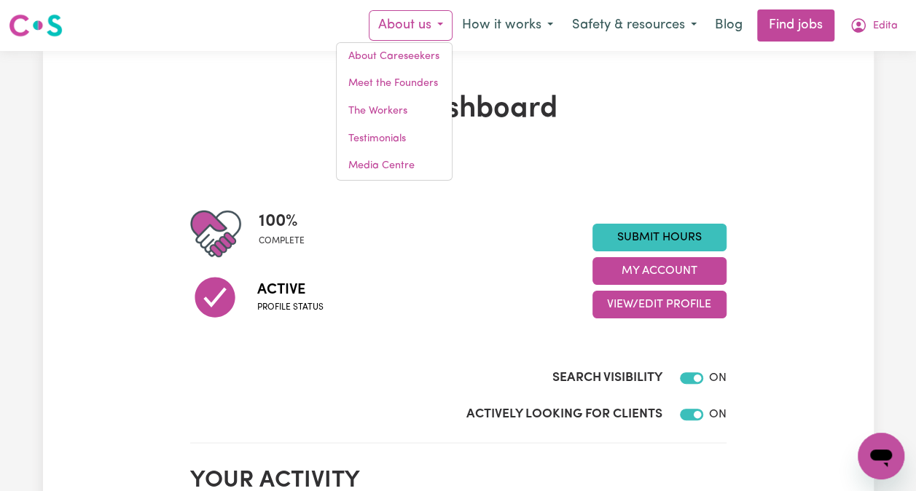
click at [682, 31] on button "Safety & resources" at bounding box center [635, 25] width 144 height 31
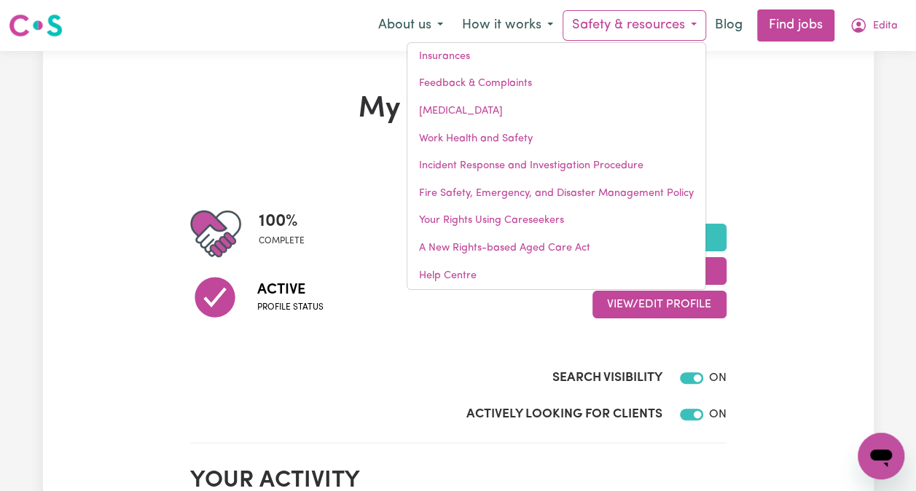
click at [883, 34] on span "Edita" at bounding box center [885, 26] width 25 height 16
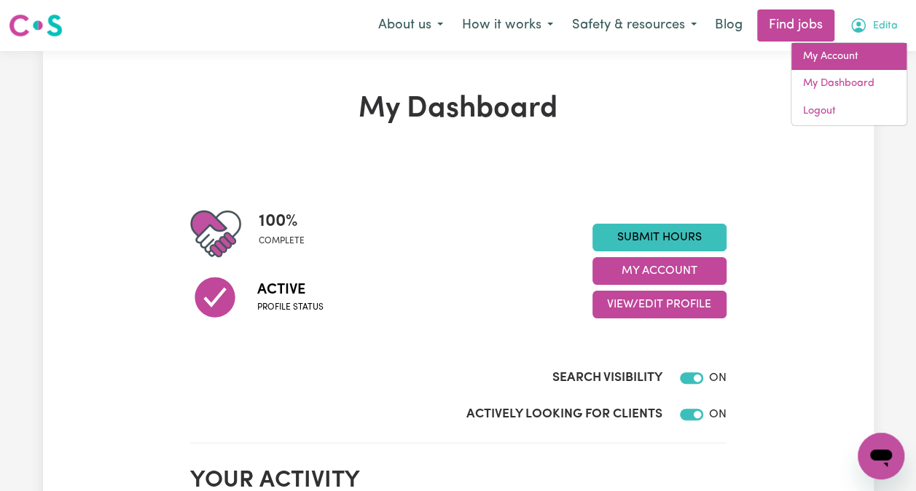
click at [850, 58] on link "My Account" at bounding box center [849, 57] width 115 height 28
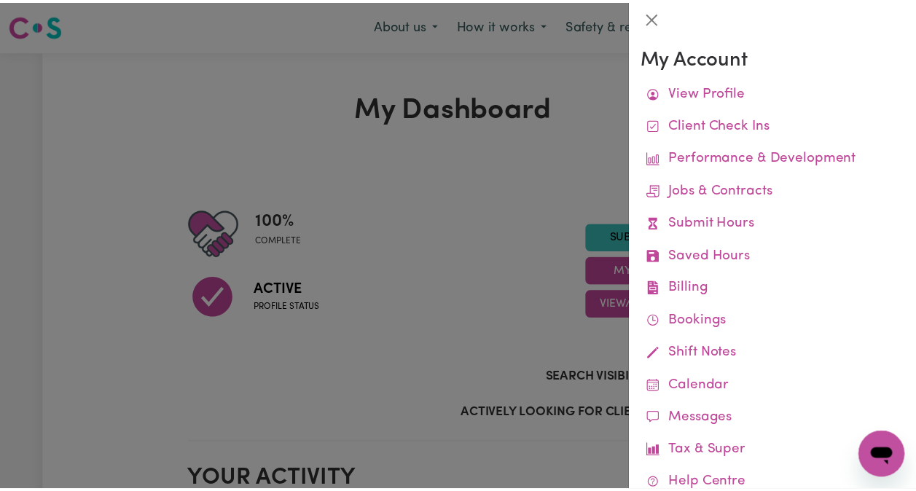
scroll to position [77, 0]
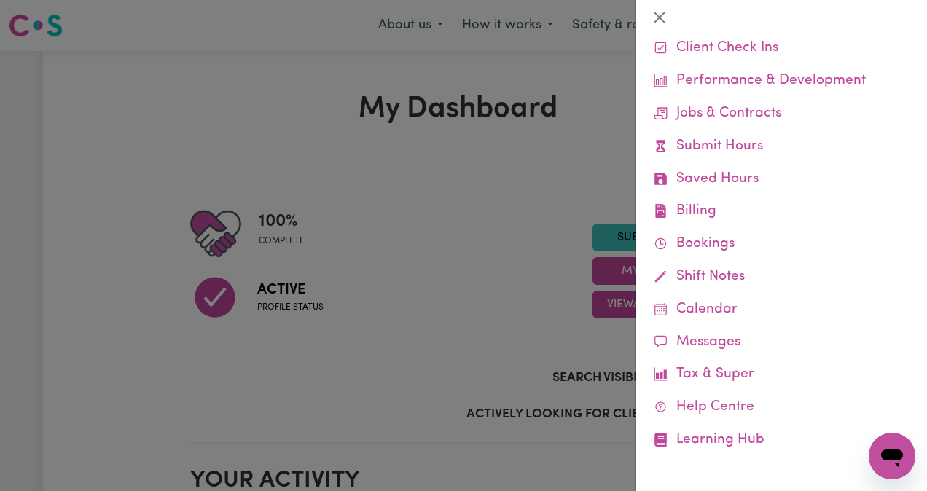
click at [748, 118] on link "Jobs & Contracts" at bounding box center [782, 114] width 268 height 33
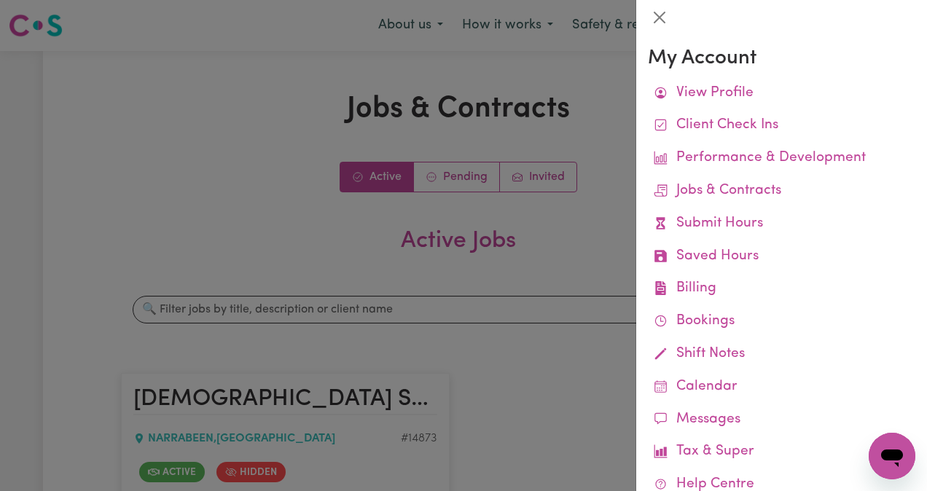
click at [570, 254] on div at bounding box center [463, 245] width 927 height 491
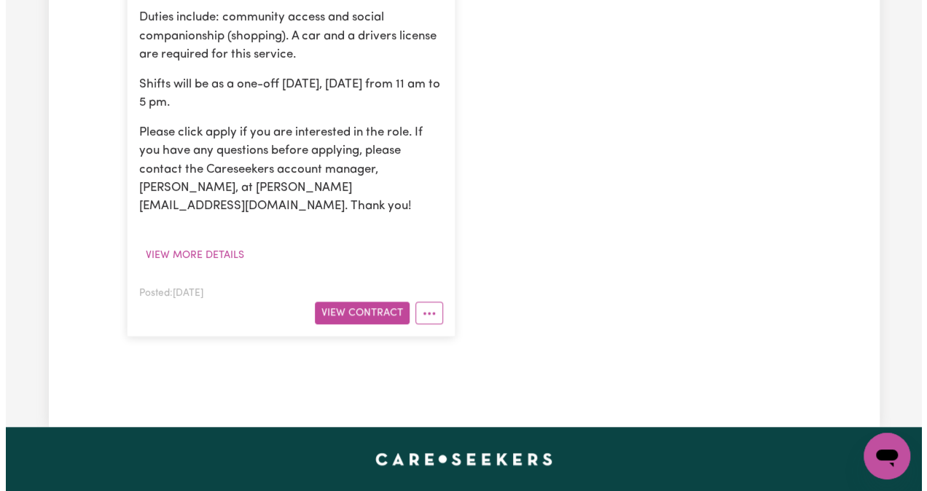
scroll to position [556, 0]
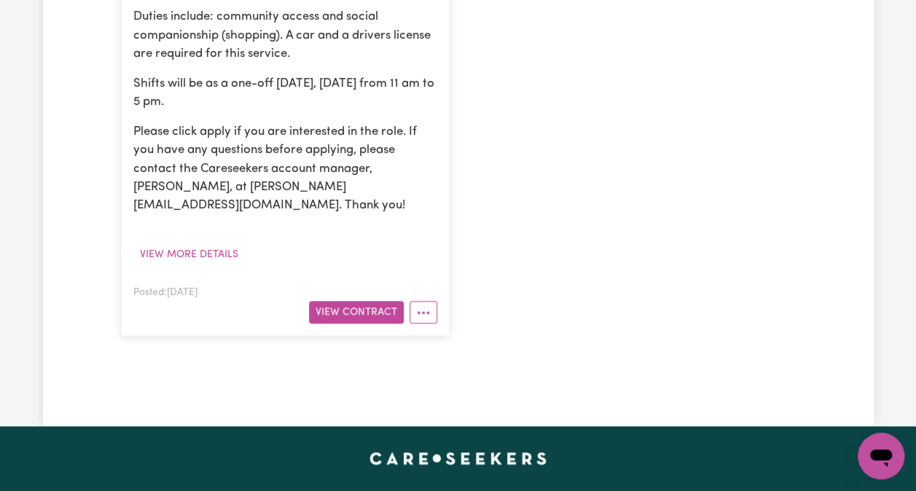
click at [390, 301] on button "View Contract" at bounding box center [356, 312] width 95 height 23
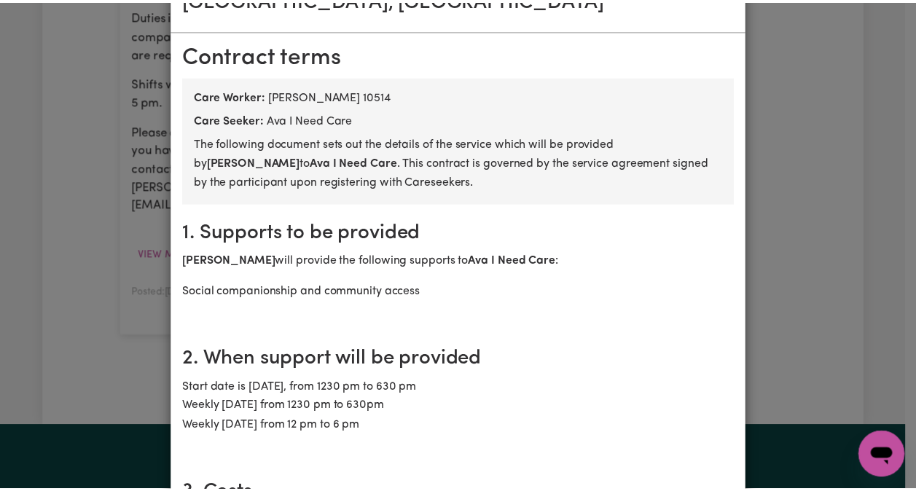
scroll to position [0, 0]
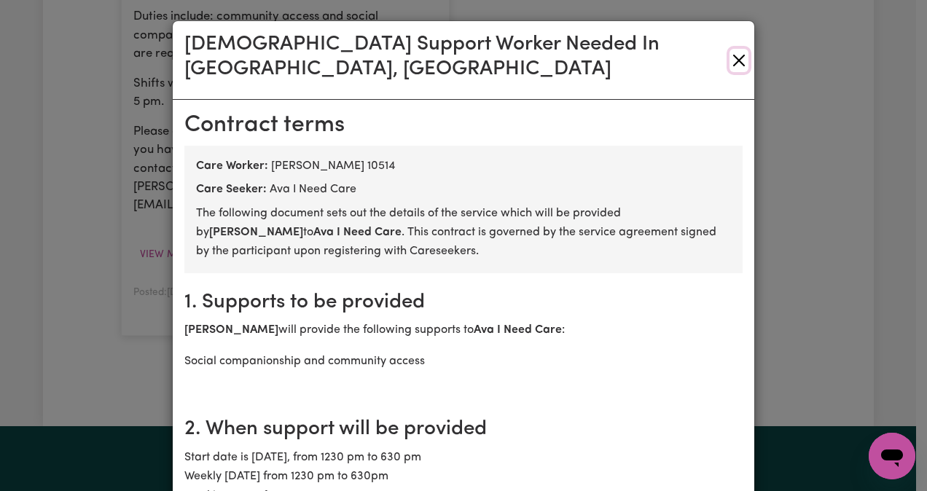
click at [733, 51] on button "Close" at bounding box center [739, 60] width 19 height 23
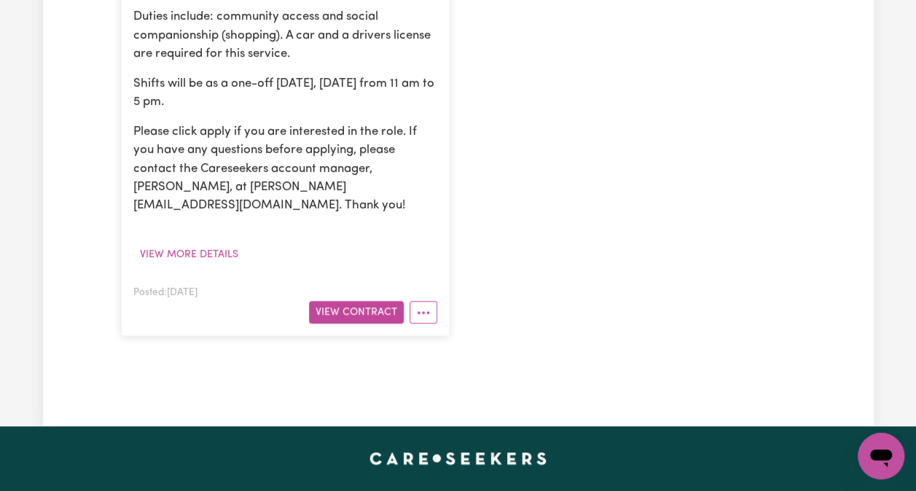
click at [439, 271] on article "Female Support Worker Needed In Narrabeen, NSW NARRABEEN , New South Wales # 14…" at bounding box center [285, 76] width 329 height 519
click at [429, 301] on button "More options" at bounding box center [424, 312] width 28 height 23
click at [617, 229] on div "Female Support Worker Needed In Narrabeen, NSW NARRABEEN , New South Wales # 14…" at bounding box center [458, 76] width 692 height 548
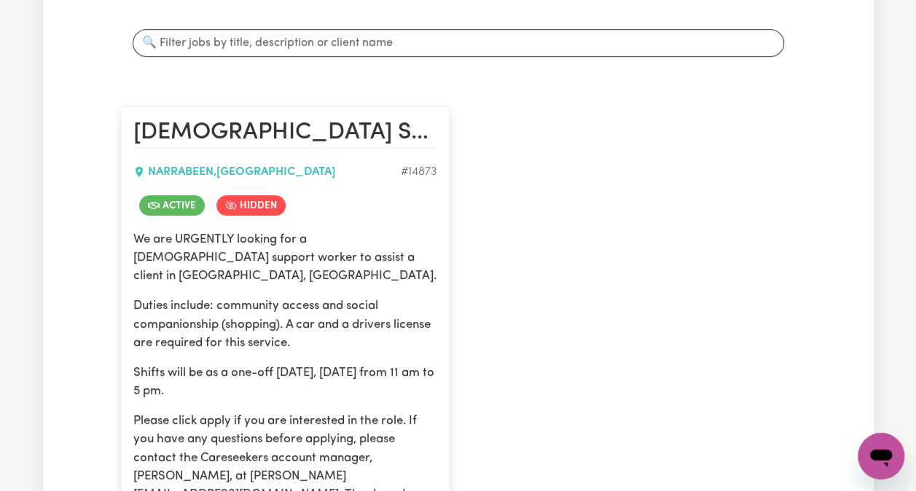
scroll to position [265, 0]
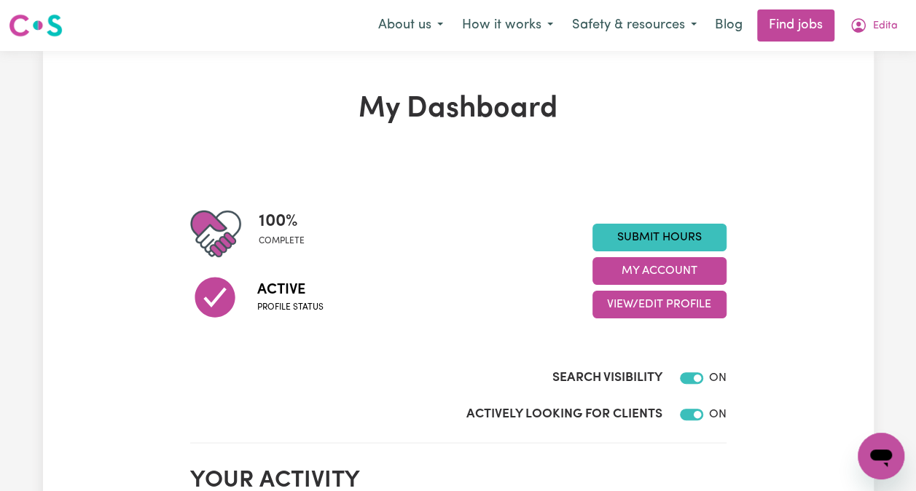
click at [732, 28] on link "Blog" at bounding box center [728, 25] width 45 height 32
click at [891, 31] on span "Edita" at bounding box center [885, 26] width 25 height 16
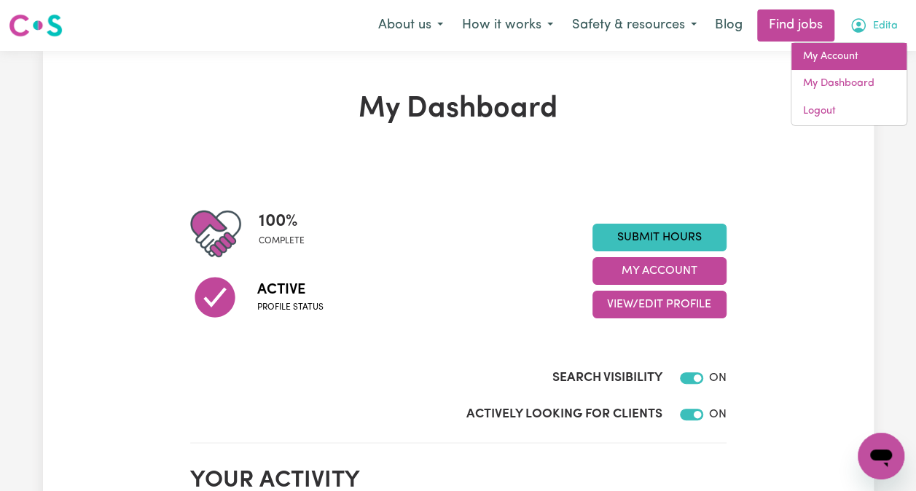
click at [851, 56] on link "My Account" at bounding box center [849, 57] width 115 height 28
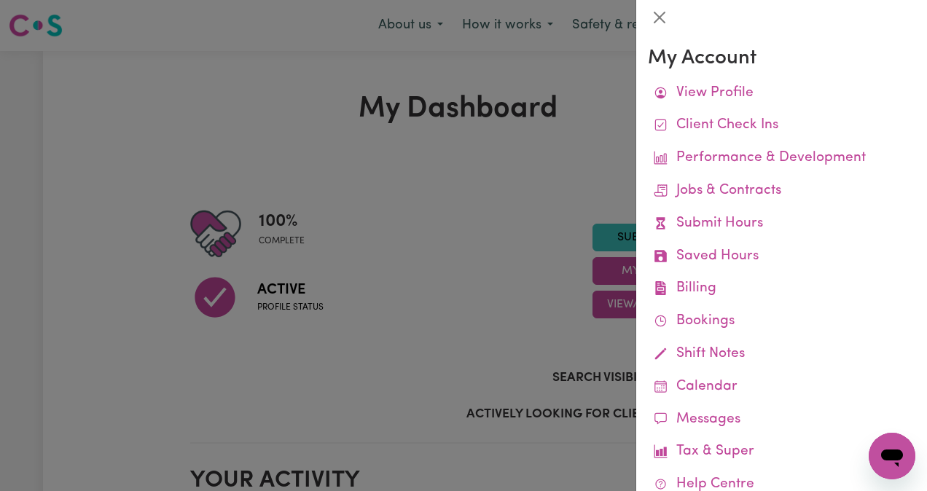
click at [743, 133] on link "Client Check Ins" at bounding box center [782, 125] width 268 height 33
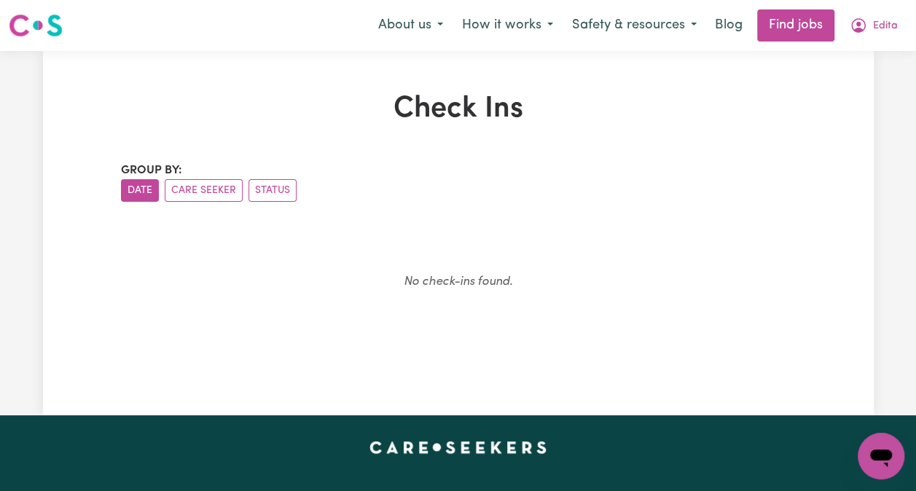
click at [884, 28] on span "Edita" at bounding box center [885, 26] width 25 height 16
click at [278, 195] on button "Status" at bounding box center [273, 190] width 48 height 23
click at [208, 192] on button "Care Seeker" at bounding box center [204, 190] width 78 height 23
click at [886, 26] on span "Edita" at bounding box center [885, 26] width 25 height 16
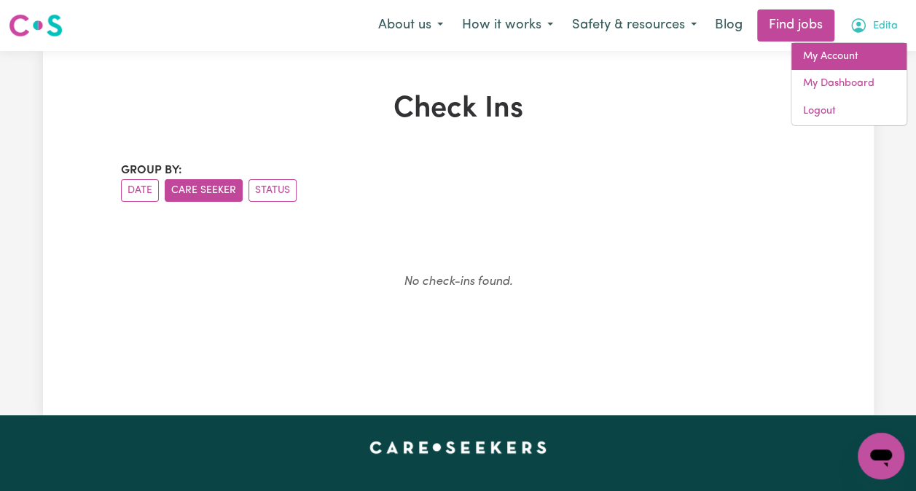
click at [848, 61] on link "My Account" at bounding box center [849, 57] width 115 height 28
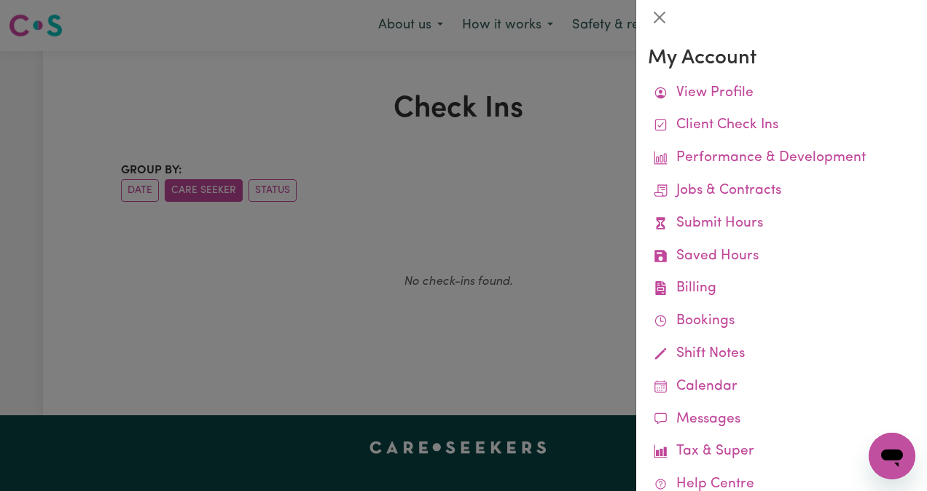
click at [828, 249] on link "Saved Hours" at bounding box center [782, 257] width 268 height 33
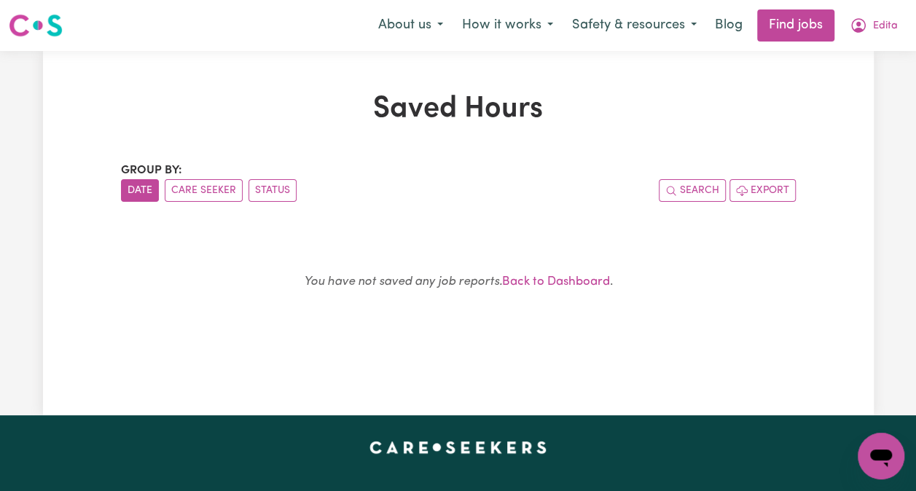
click at [895, 34] on span "Edita" at bounding box center [885, 26] width 25 height 16
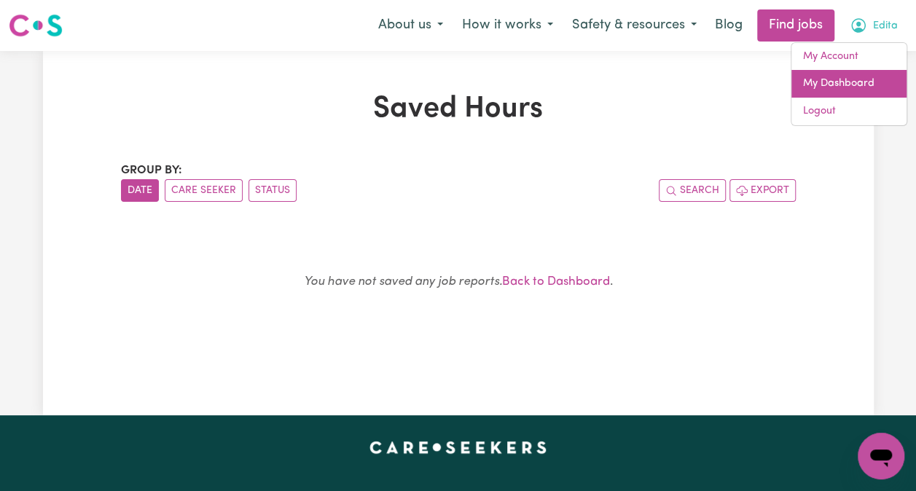
click at [857, 85] on link "My Dashboard" at bounding box center [849, 84] width 115 height 28
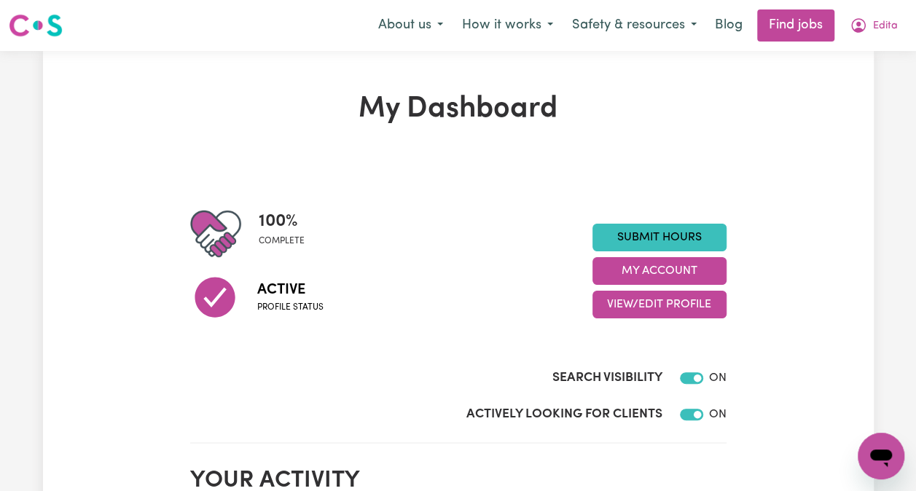
click at [896, 28] on span "Edita" at bounding box center [885, 26] width 25 height 16
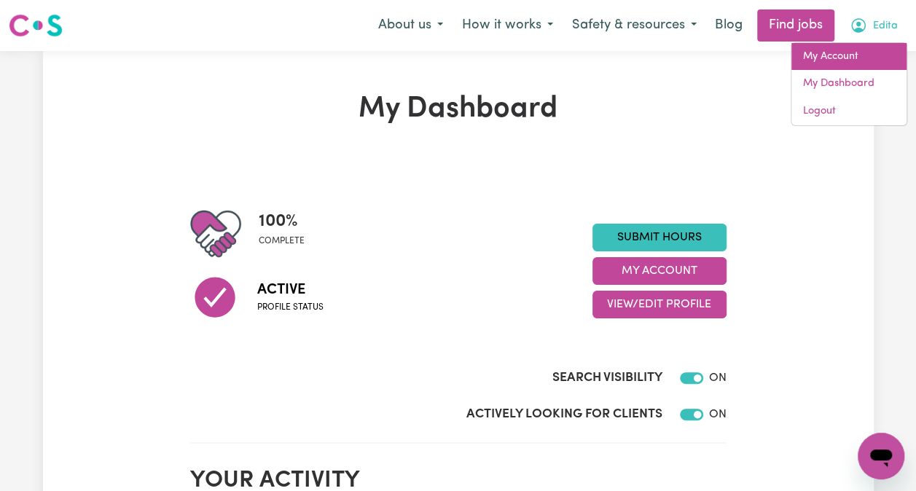
click at [859, 58] on link "My Account" at bounding box center [849, 57] width 115 height 28
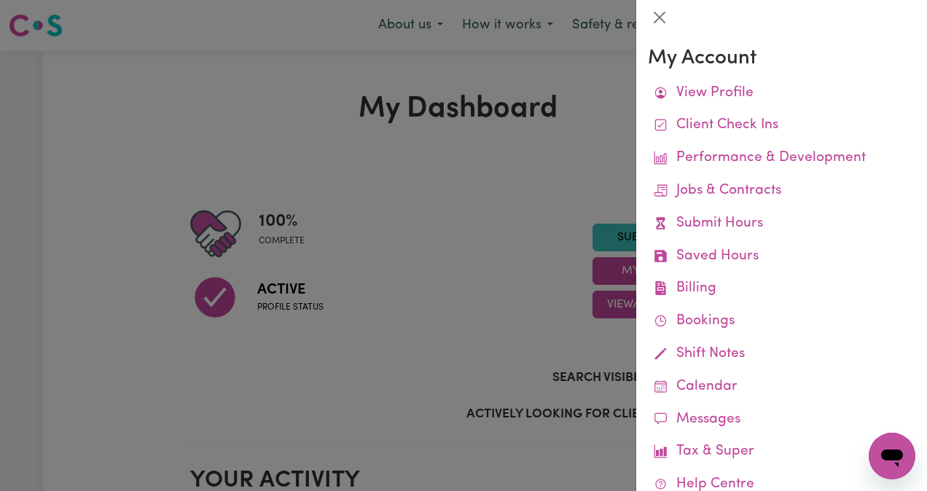
click at [713, 293] on link "Billing Job Reports Remittances Platform Fee Invoices" at bounding box center [782, 289] width 268 height 33
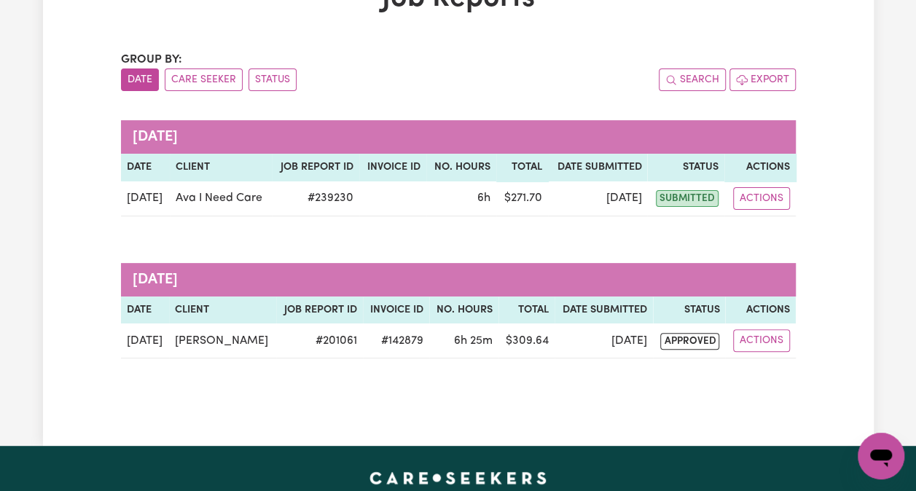
scroll to position [111, 0]
click at [693, 203] on span "submitted" at bounding box center [687, 198] width 63 height 17
click at [753, 203] on button "Actions" at bounding box center [761, 198] width 57 height 23
click at [885, 165] on div "Job Reports Group by: Date Care Seeker Status Search Export August 2025 Date Cl…" at bounding box center [458, 193] width 916 height 506
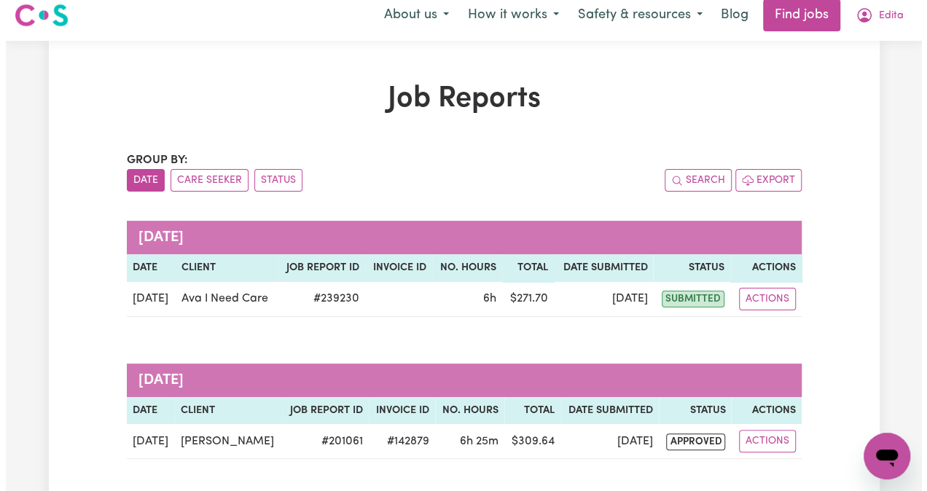
scroll to position [0, 0]
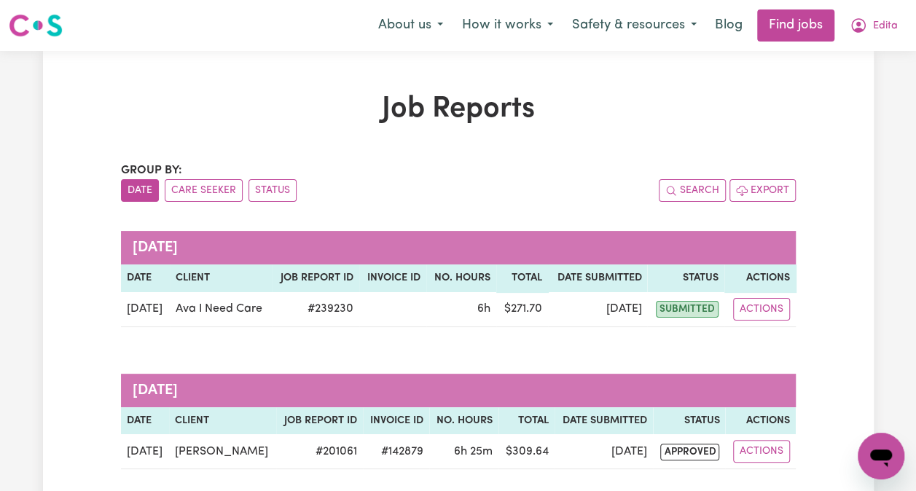
click at [413, 26] on button "About us" at bounding box center [411, 25] width 84 height 31
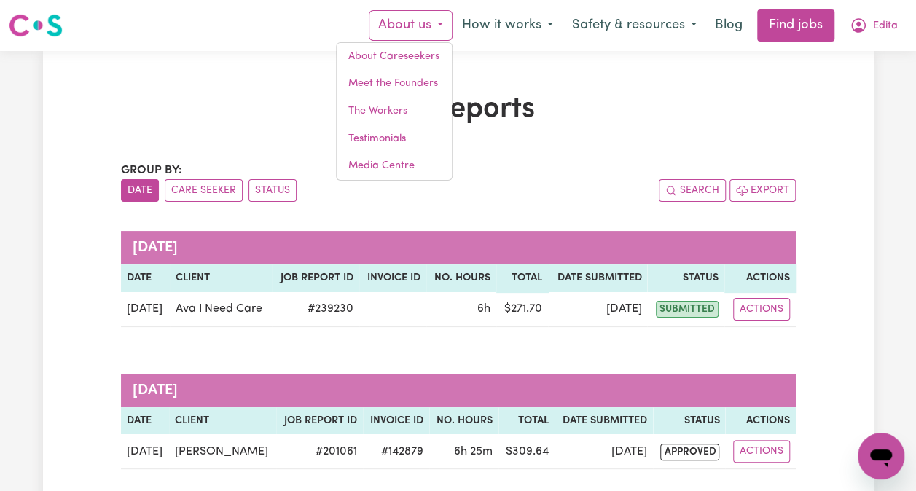
click at [813, 105] on div "Job Reports Group by: Date Care Seeker Status Search Export August 2025 Date Cl…" at bounding box center [458, 304] width 831 height 424
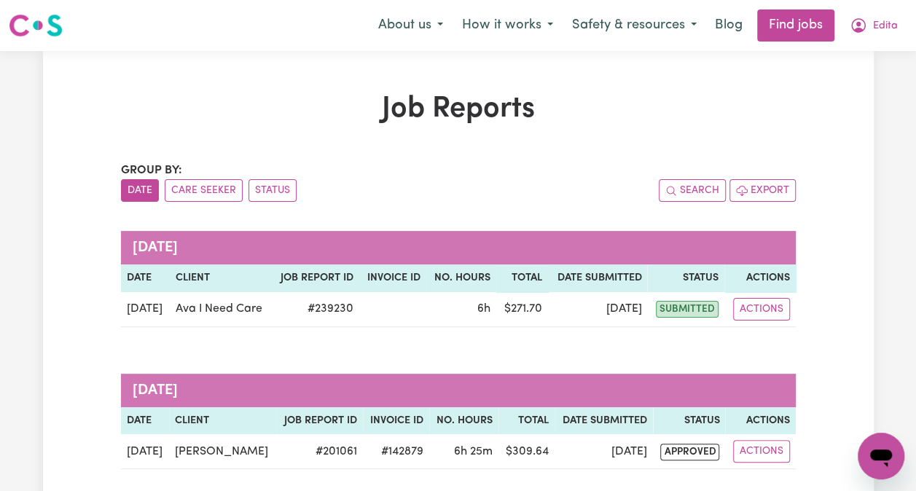
click at [883, 38] on button "Edita" at bounding box center [873, 25] width 67 height 31
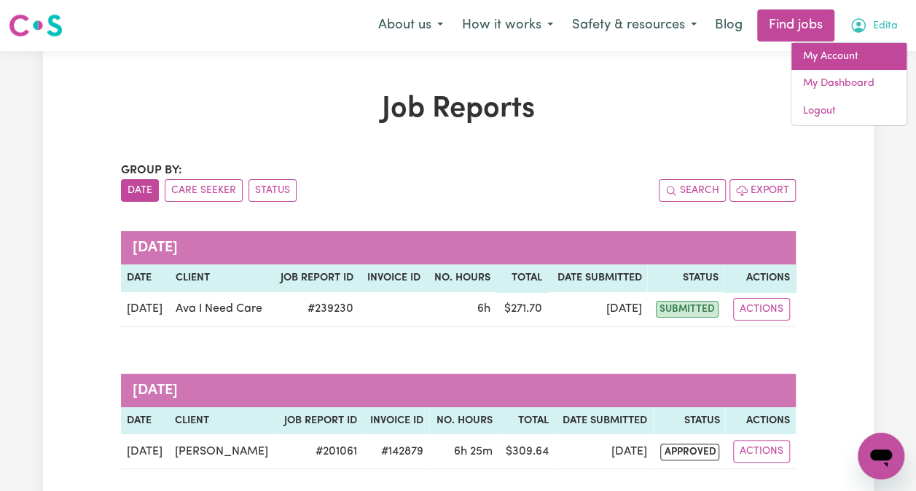
click at [851, 63] on link "My Account" at bounding box center [849, 57] width 115 height 28
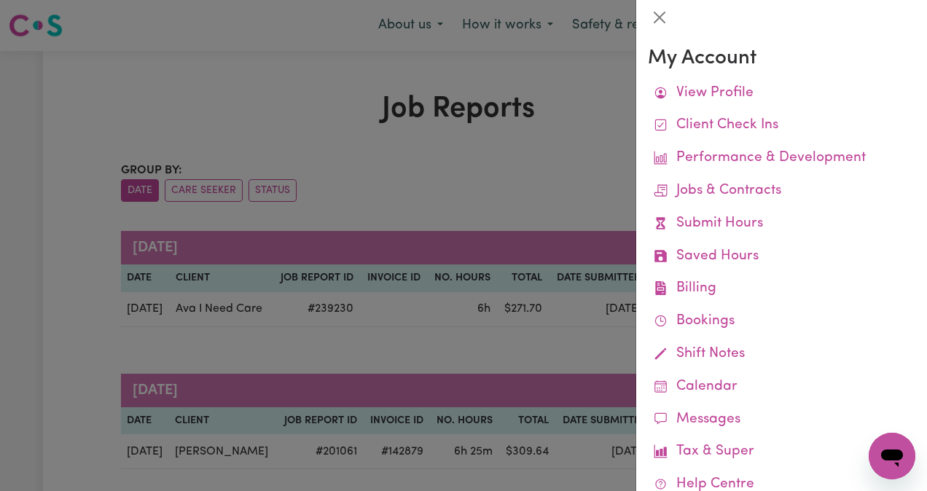
click at [819, 224] on link "Submit Hours" at bounding box center [782, 224] width 268 height 33
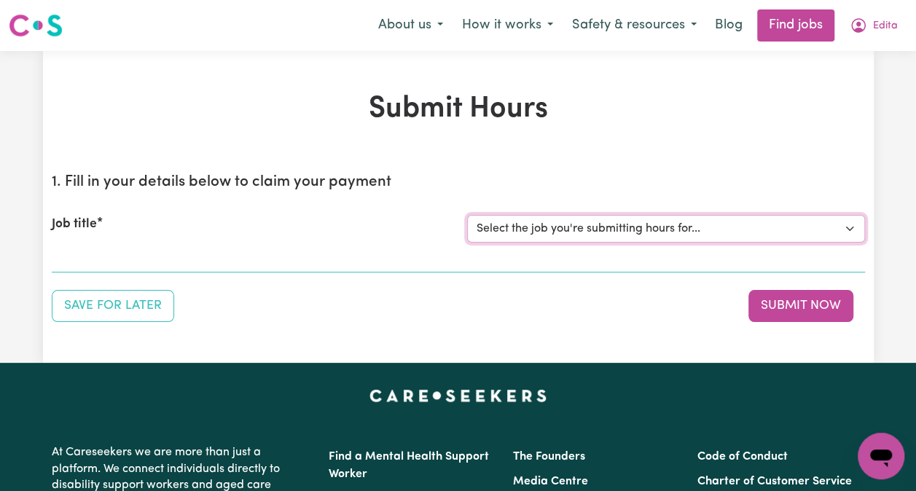
click at [851, 222] on select "Select the job you're submitting hours for... [Ava I Need Care] [DEMOGRAPHIC_DA…" at bounding box center [666, 229] width 398 height 28
click at [856, 140] on div "Submit Hours 1. Fill in your details below to claim your payment Job title Sele…" at bounding box center [458, 207] width 831 height 230
click at [887, 26] on span "Edita" at bounding box center [885, 26] width 25 height 16
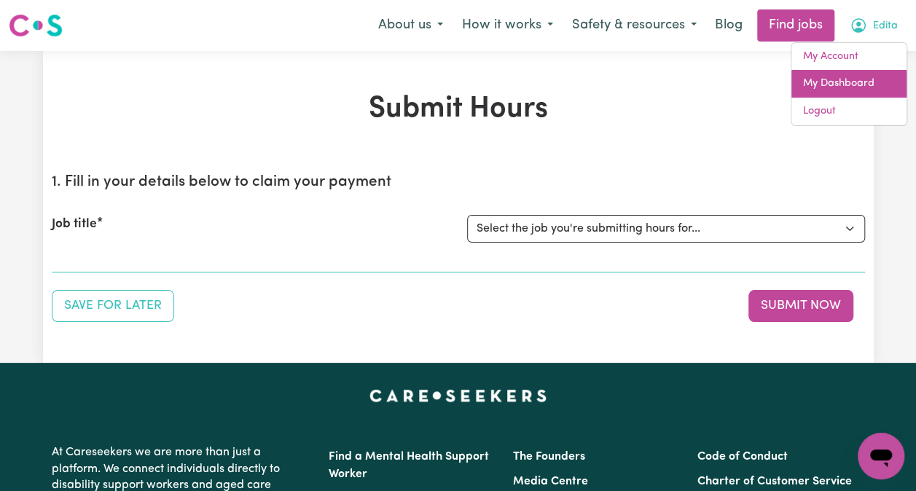
click at [859, 90] on link "My Dashboard" at bounding box center [849, 84] width 115 height 28
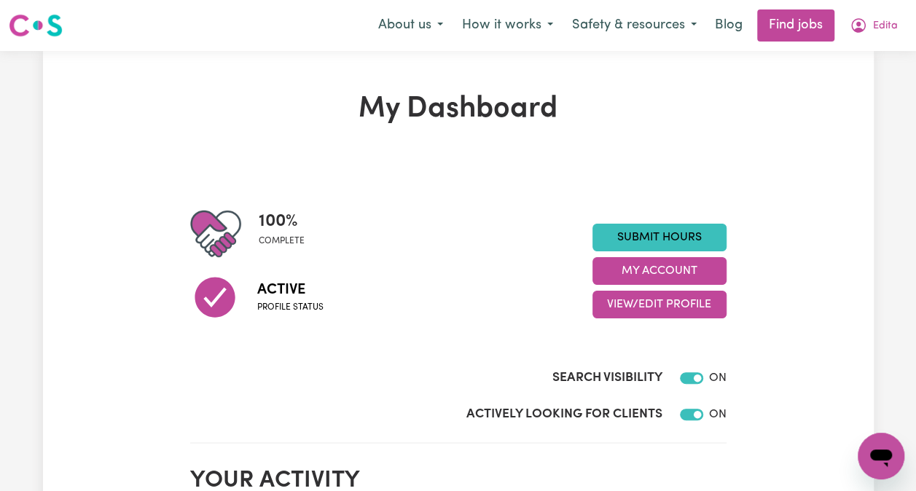
click at [884, 32] on span "Edita" at bounding box center [885, 26] width 25 height 16
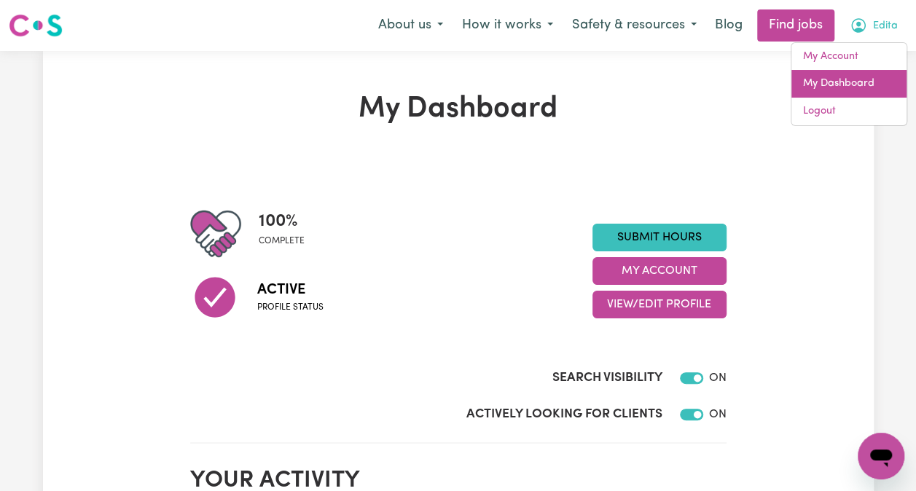
click at [862, 85] on link "My Dashboard" at bounding box center [849, 84] width 115 height 28
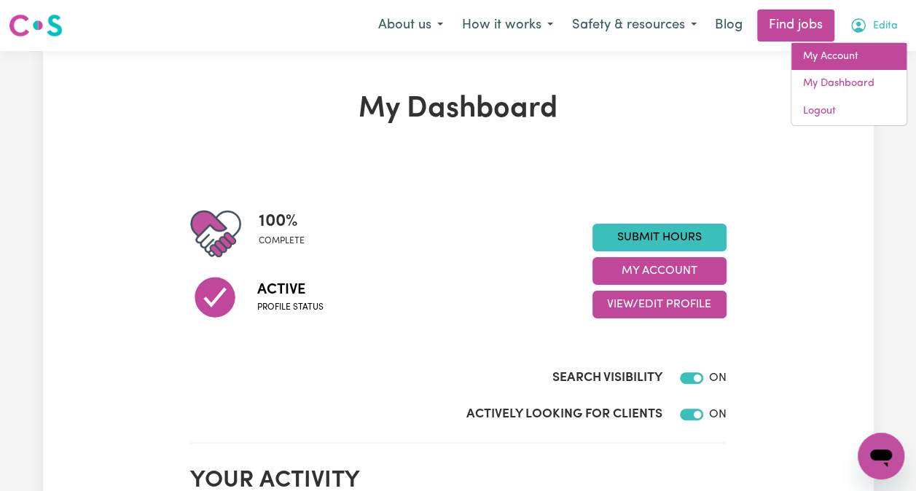
click at [841, 60] on link "My Account" at bounding box center [849, 57] width 115 height 28
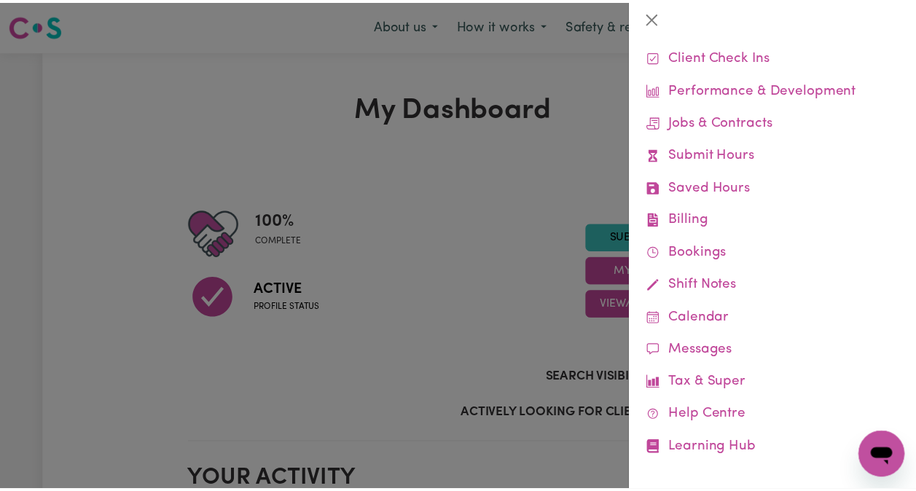
scroll to position [77, 0]
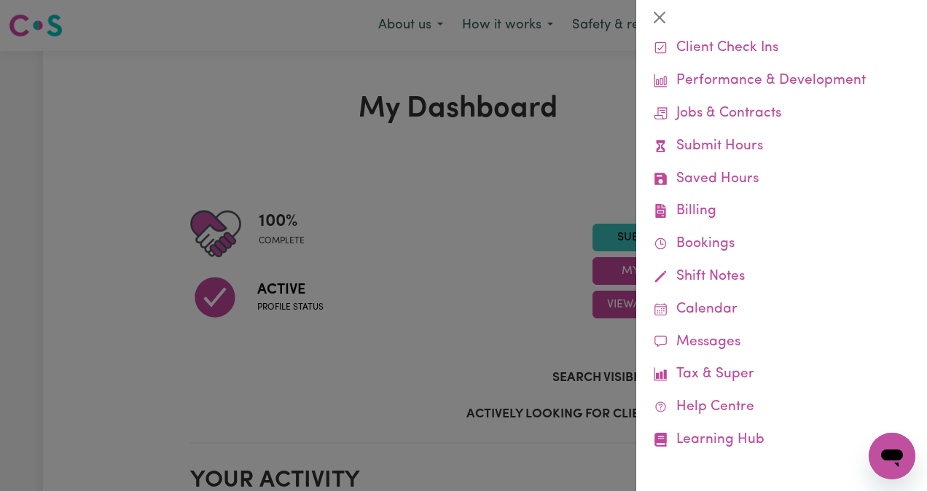
click at [749, 435] on link "Learning Hub" at bounding box center [782, 440] width 268 height 33
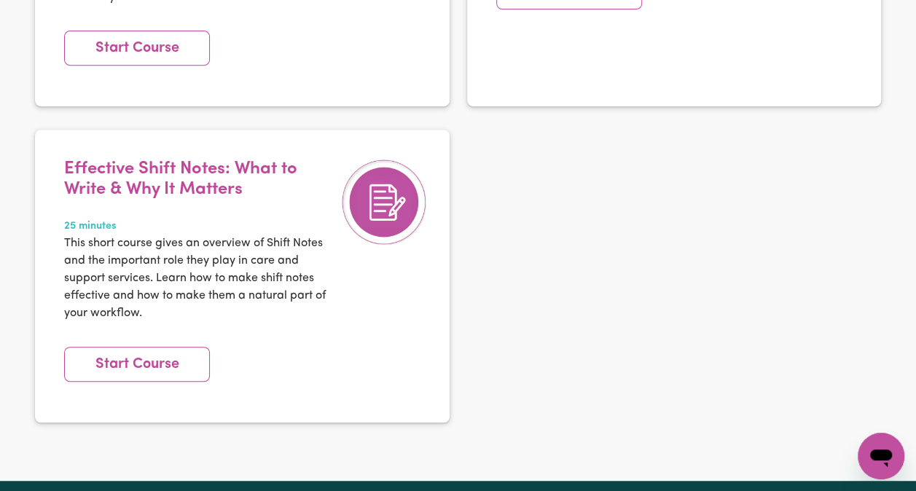
scroll to position [3039, 0]
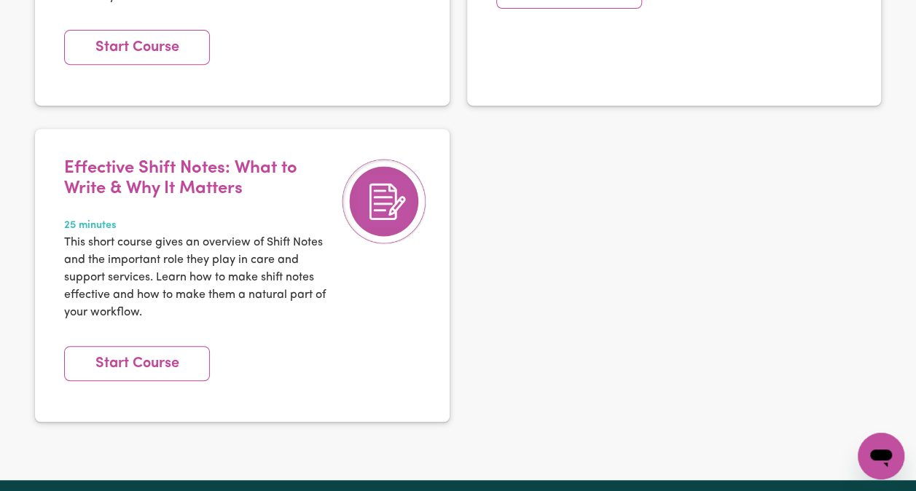
click at [192, 353] on link "Start Course" at bounding box center [137, 363] width 146 height 35
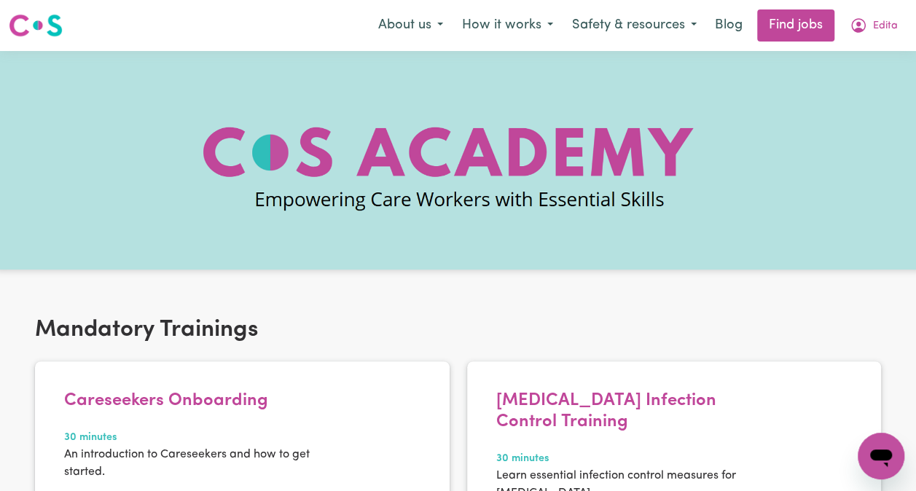
scroll to position [0, 0]
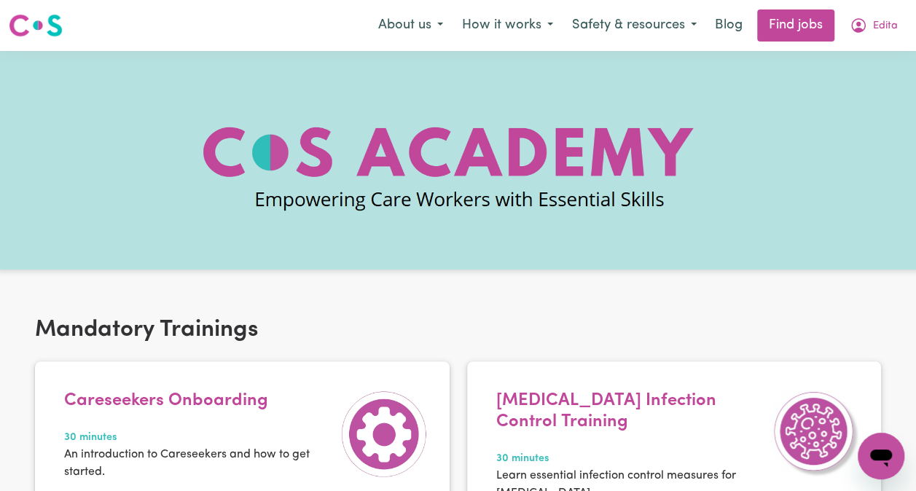
click at [880, 24] on span "Edita" at bounding box center [885, 26] width 25 height 16
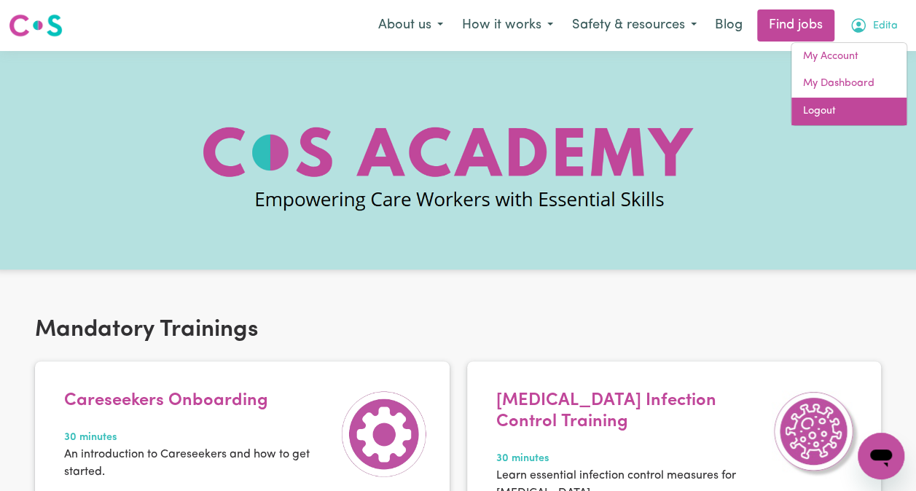
click at [824, 114] on link "Logout" at bounding box center [849, 112] width 115 height 28
